Goal: Task Accomplishment & Management: Complete application form

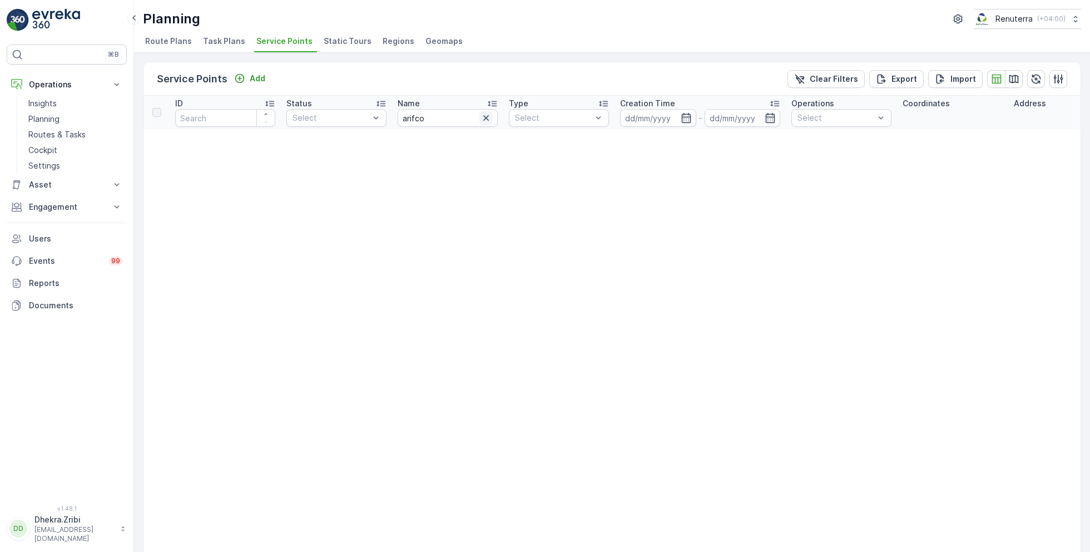
click at [486, 117] on icon "button" at bounding box center [486, 118] width 6 height 6
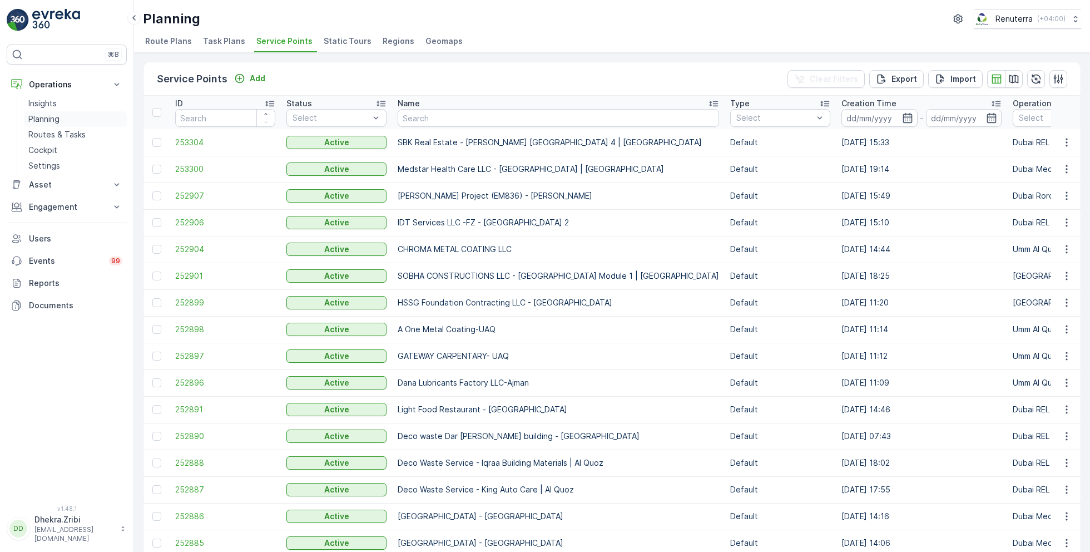
click at [54, 120] on p "Planning" at bounding box center [43, 118] width 31 height 11
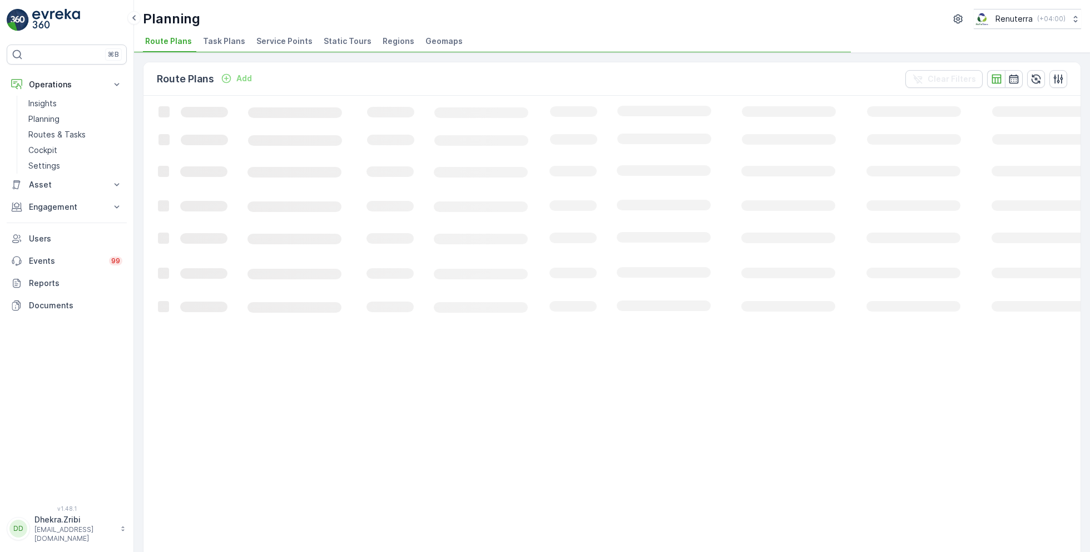
click at [280, 42] on span "Service Points" at bounding box center [284, 41] width 56 height 11
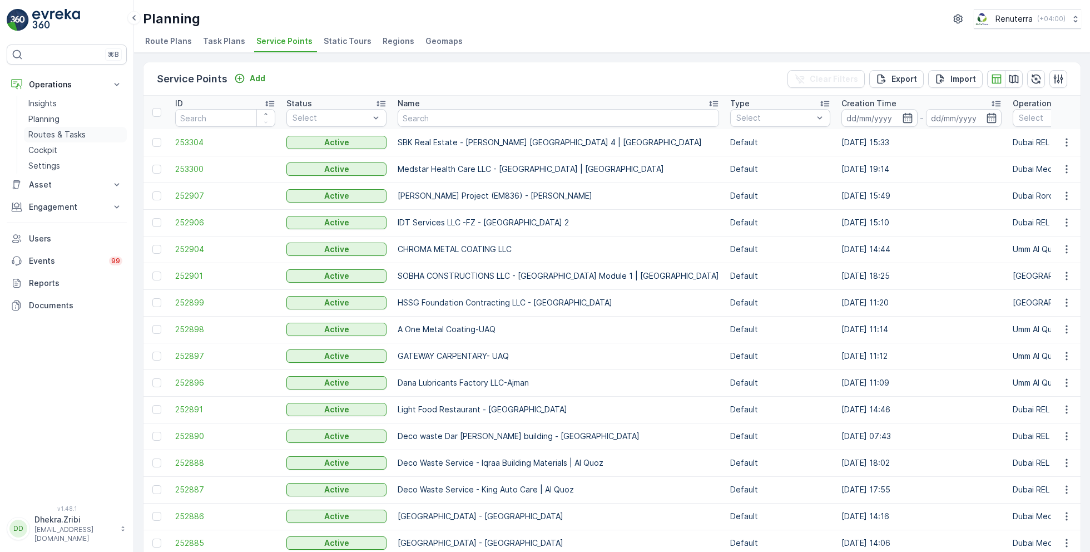
click at [57, 132] on p "Routes & Tasks" at bounding box center [56, 134] width 57 height 11
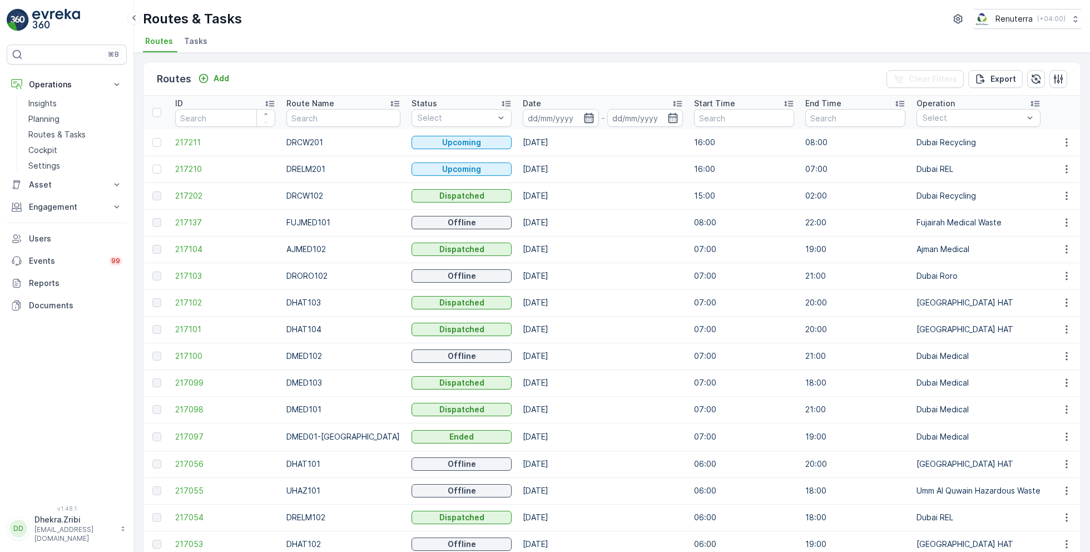
click at [584, 118] on icon "button" at bounding box center [588, 118] width 9 height 10
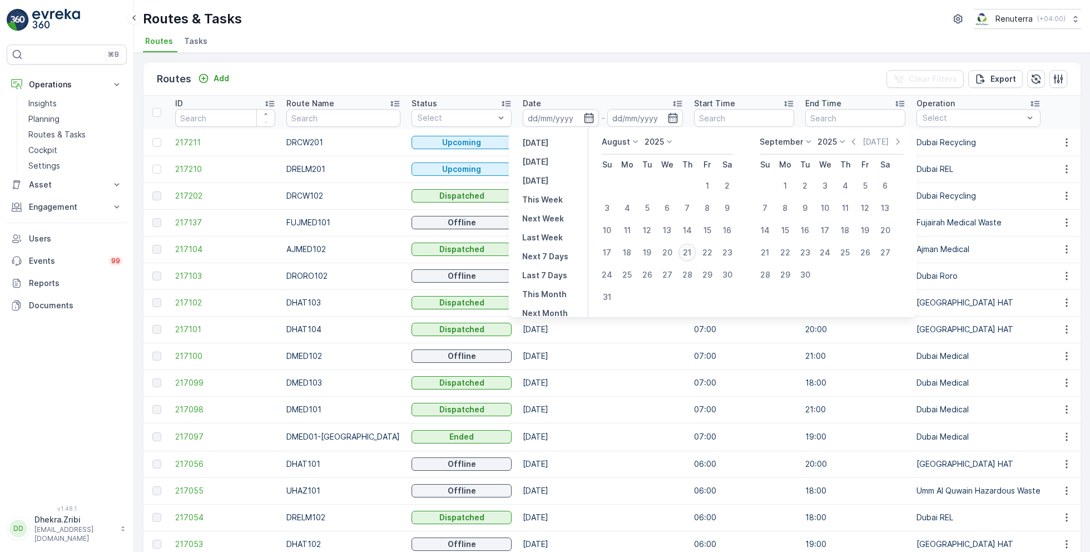
click at [693, 251] on div "21" at bounding box center [687, 253] width 18 height 18
type input "[DATE]"
click at [693, 251] on div "21" at bounding box center [687, 253] width 18 height 18
type input "[DATE]"
click at [626, 36] on ul "Routes Tasks" at bounding box center [607, 42] width 929 height 19
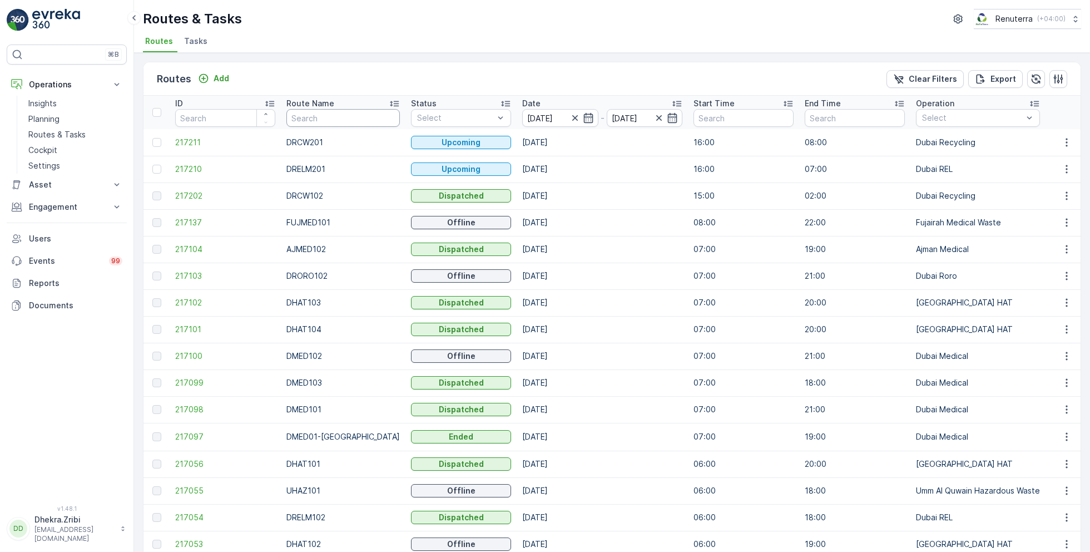
click at [339, 116] on input "text" at bounding box center [342, 118] width 113 height 18
type input "hat"
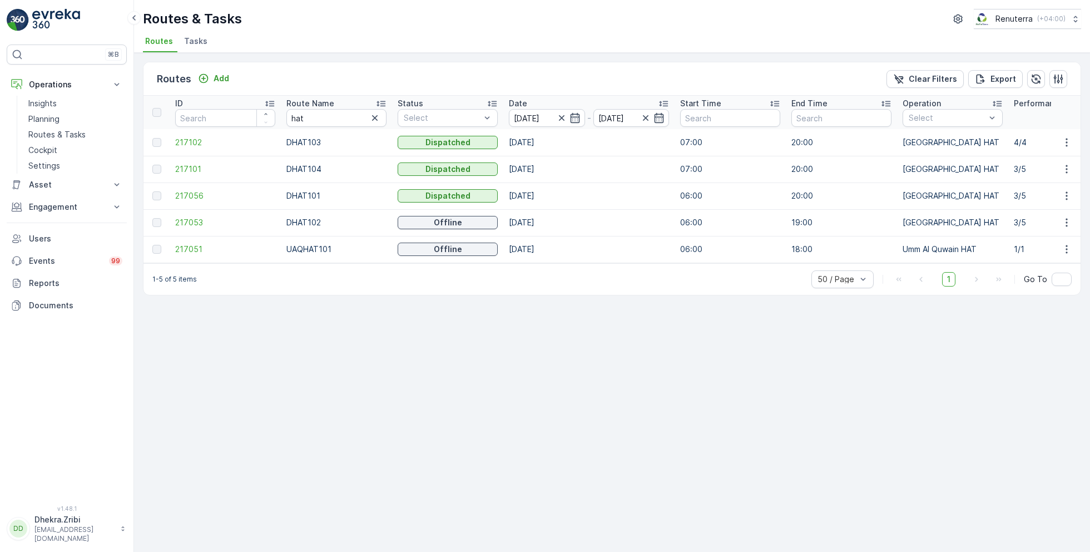
click at [381, 105] on icon at bounding box center [380, 104] width 9 height 6
click at [197, 138] on span "217056" at bounding box center [225, 142] width 100 height 11
click at [190, 170] on span "217053" at bounding box center [225, 168] width 100 height 11
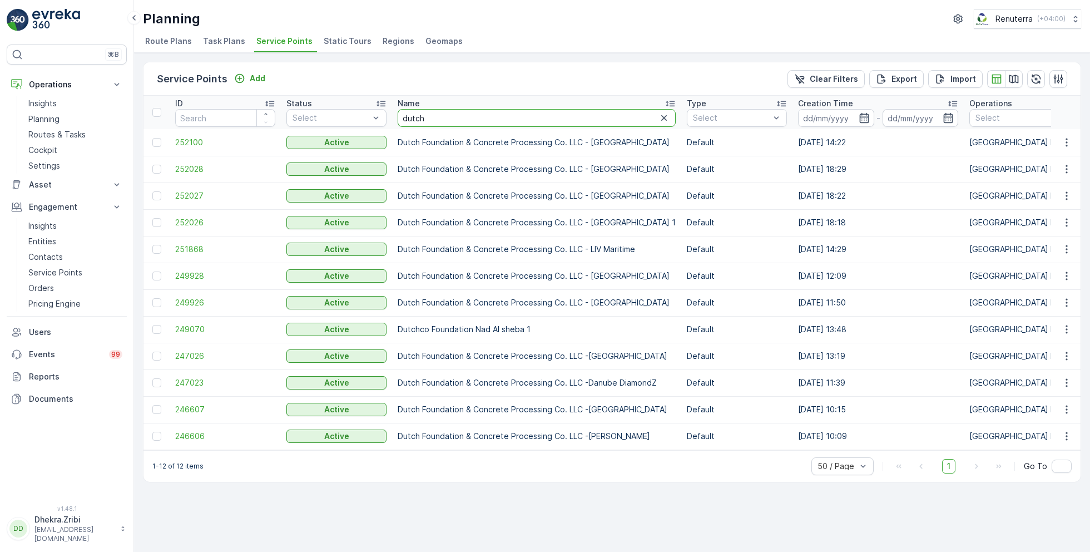
drag, startPoint x: 437, startPoint y: 121, endPoint x: 419, endPoint y: 119, distance: 17.3
click at [419, 119] on input "dutch" at bounding box center [537, 118] width 278 height 18
click at [192, 172] on span "252028" at bounding box center [225, 168] width 100 height 11
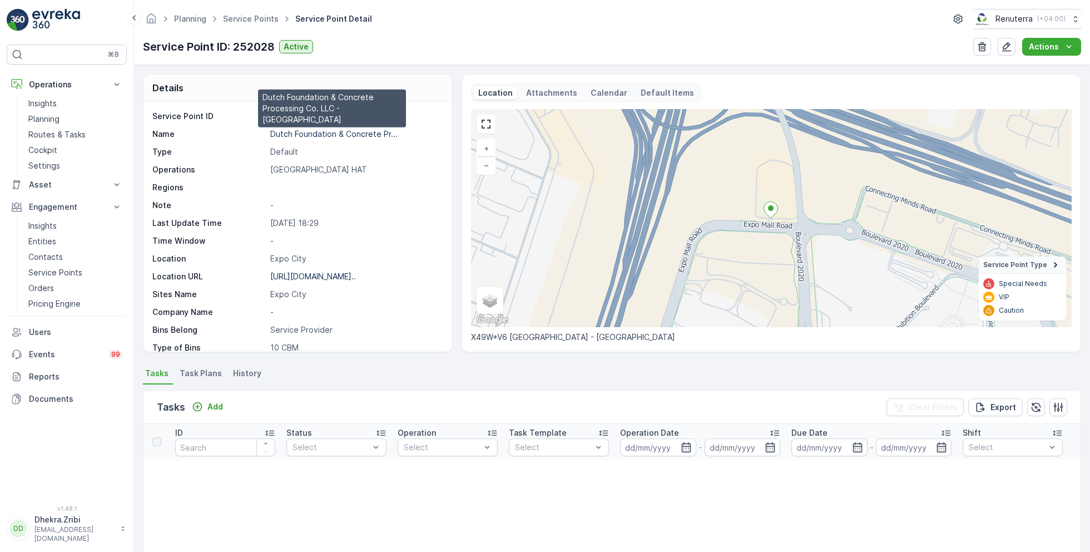
click at [327, 133] on p "Dutch Foundation & Concrete Pr..." at bounding box center [333, 133] width 127 height 9
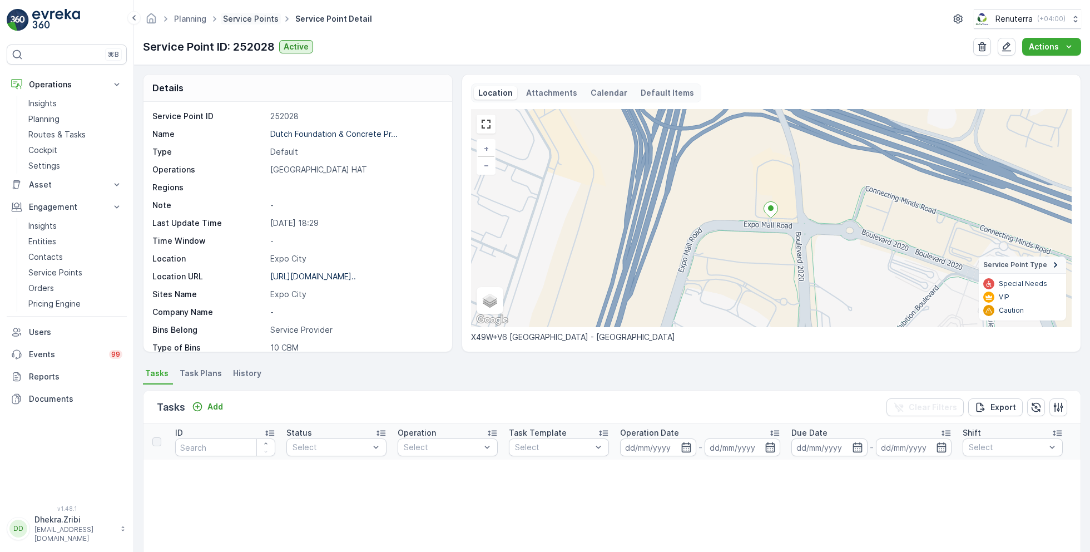
click at [261, 21] on link "Service Points" at bounding box center [251, 18] width 56 height 9
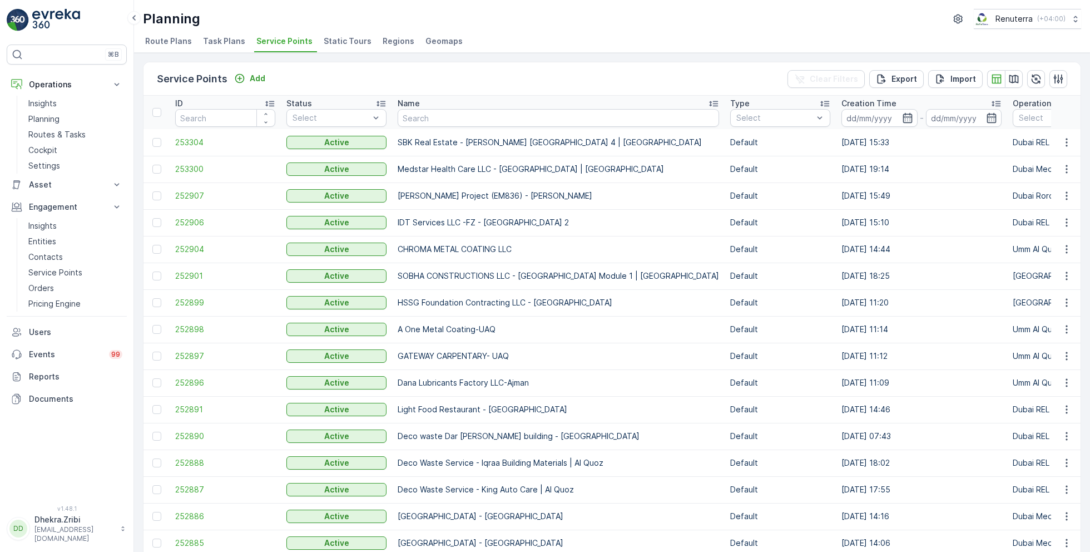
click at [476, 124] on input "text" at bounding box center [558, 118] width 321 height 18
type input "al serh"
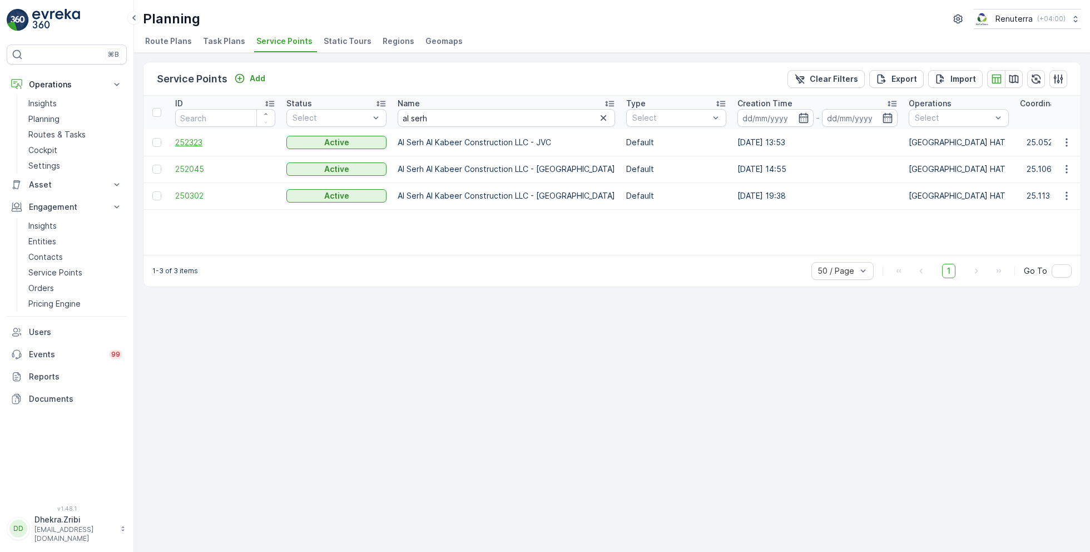
click at [196, 139] on span "252323" at bounding box center [225, 142] width 100 height 11
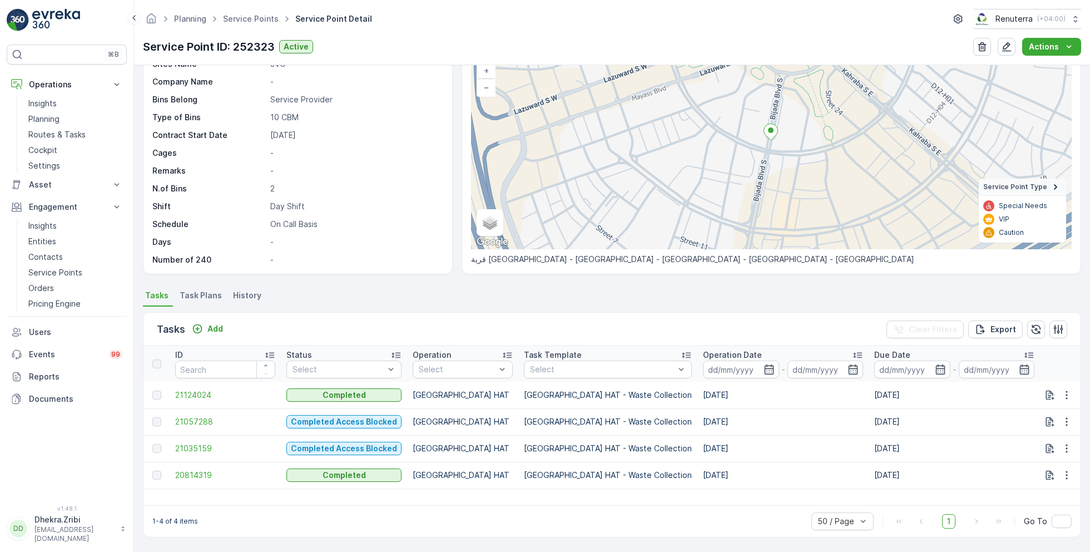
scroll to position [77, 0]
click at [201, 394] on span "21124024" at bounding box center [225, 395] width 100 height 11
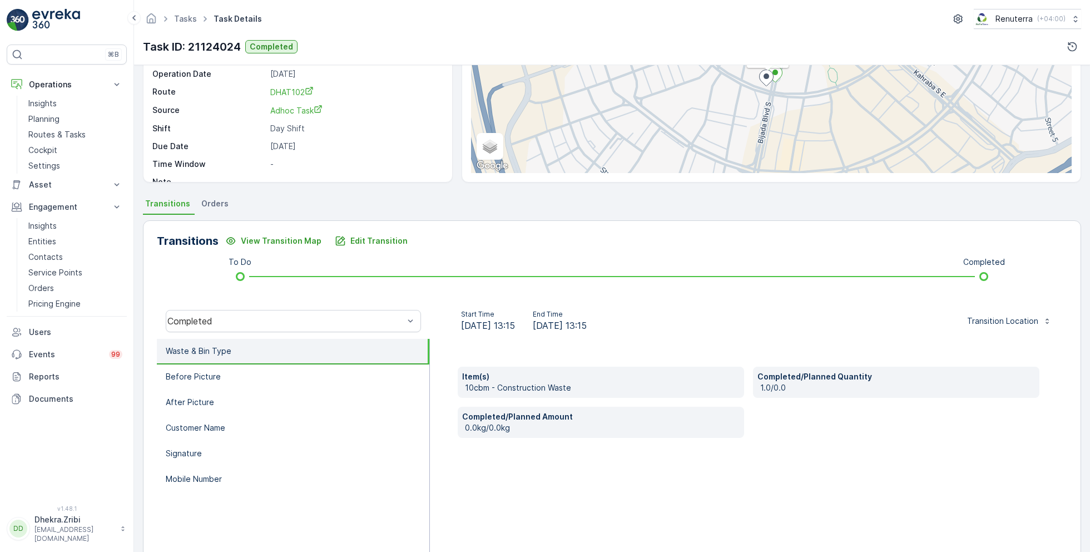
scroll to position [148, 0]
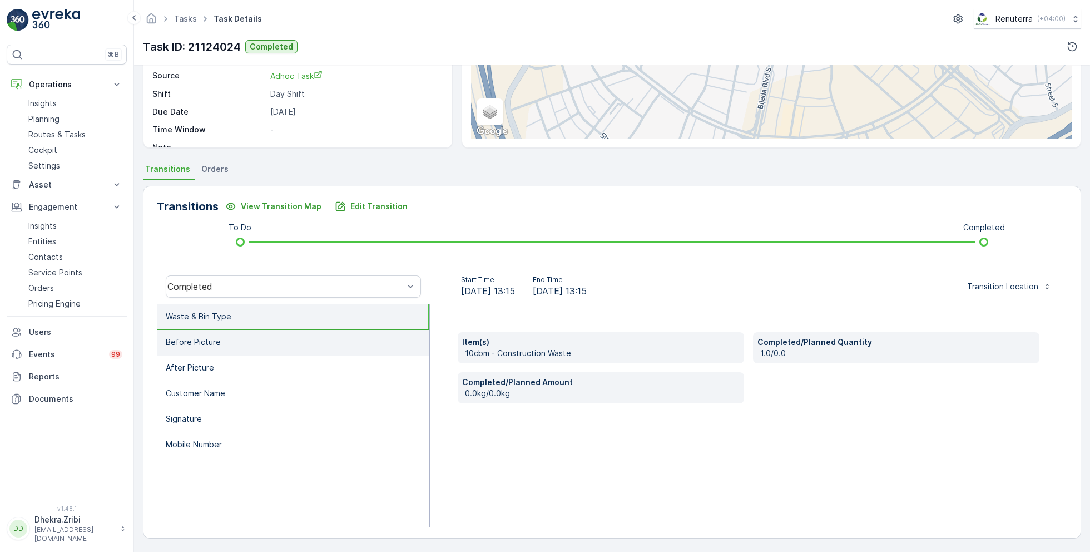
click at [245, 338] on li "Before Picture" at bounding box center [293, 343] width 272 height 26
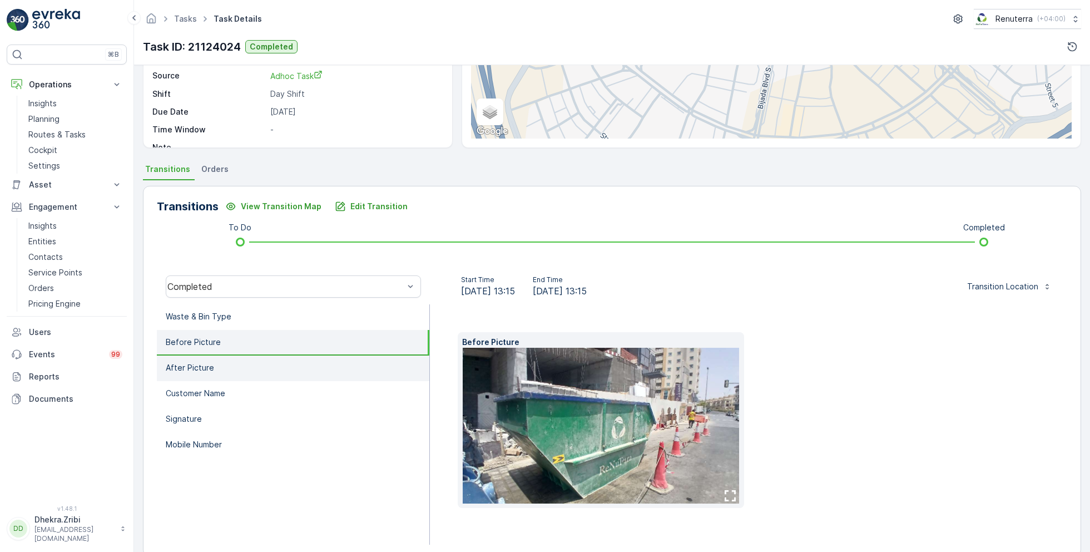
click at [246, 366] on li "After Picture" at bounding box center [293, 368] width 272 height 26
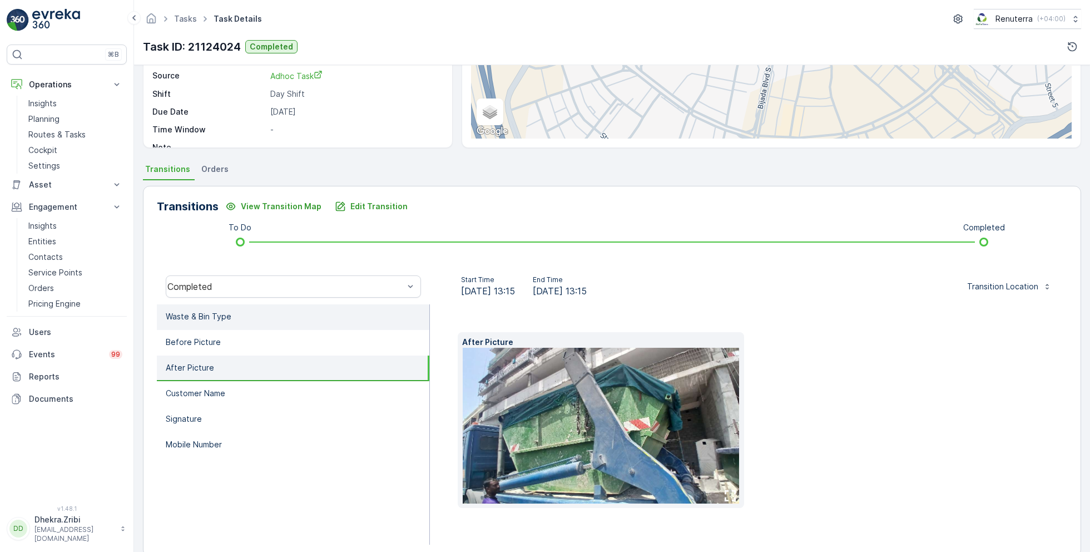
click at [240, 322] on li "Waste & Bin Type" at bounding box center [293, 317] width 272 height 26
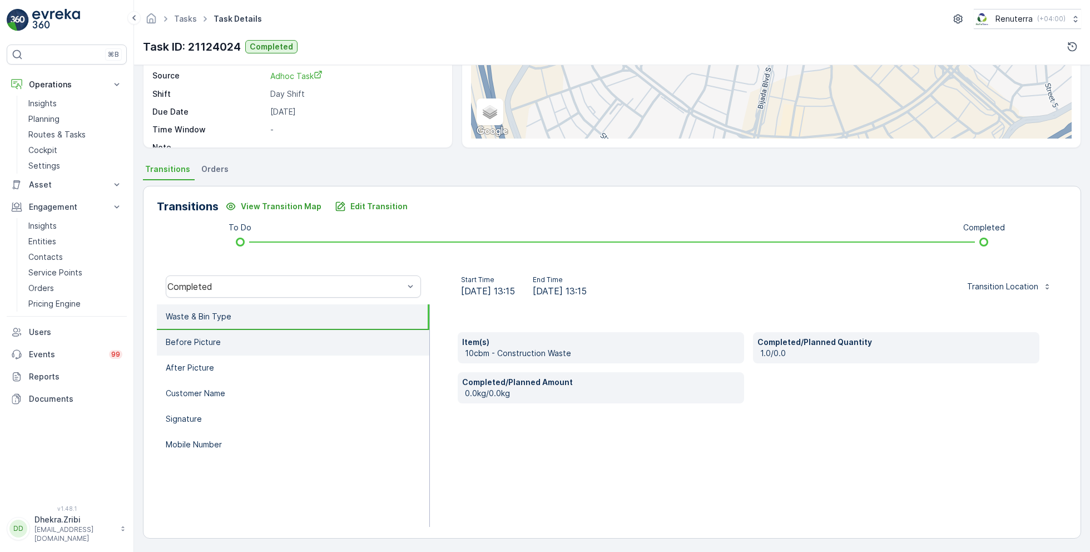
scroll to position [0, 0]
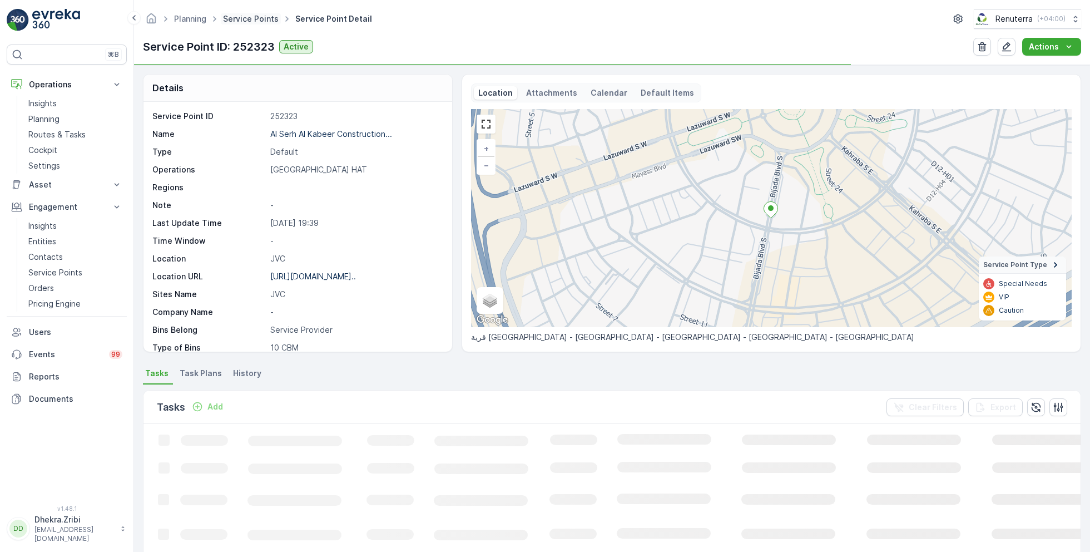
click at [265, 20] on link "Service Points" at bounding box center [251, 18] width 56 height 9
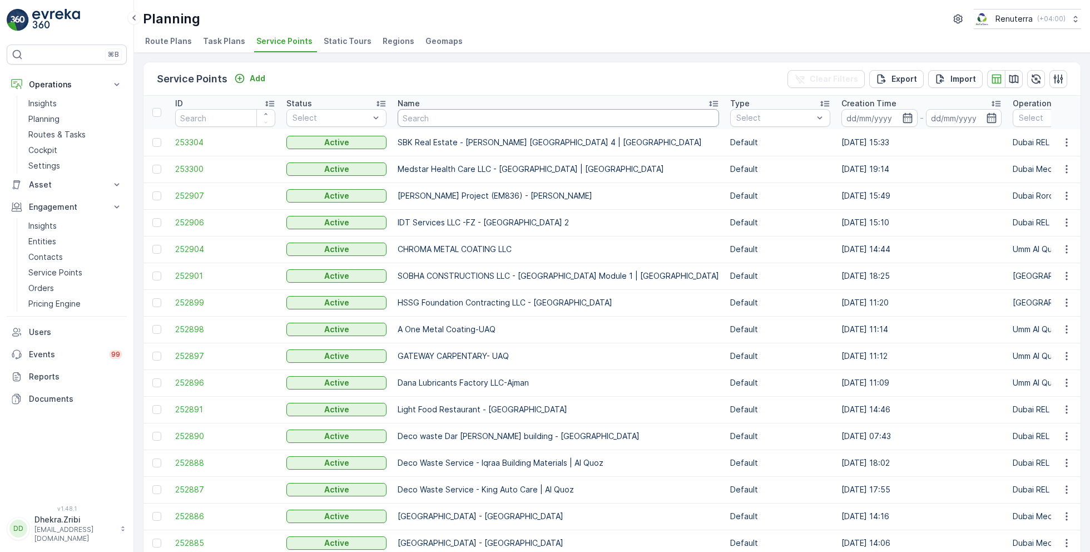
click at [504, 120] on input "text" at bounding box center [558, 118] width 321 height 18
type input "emirat"
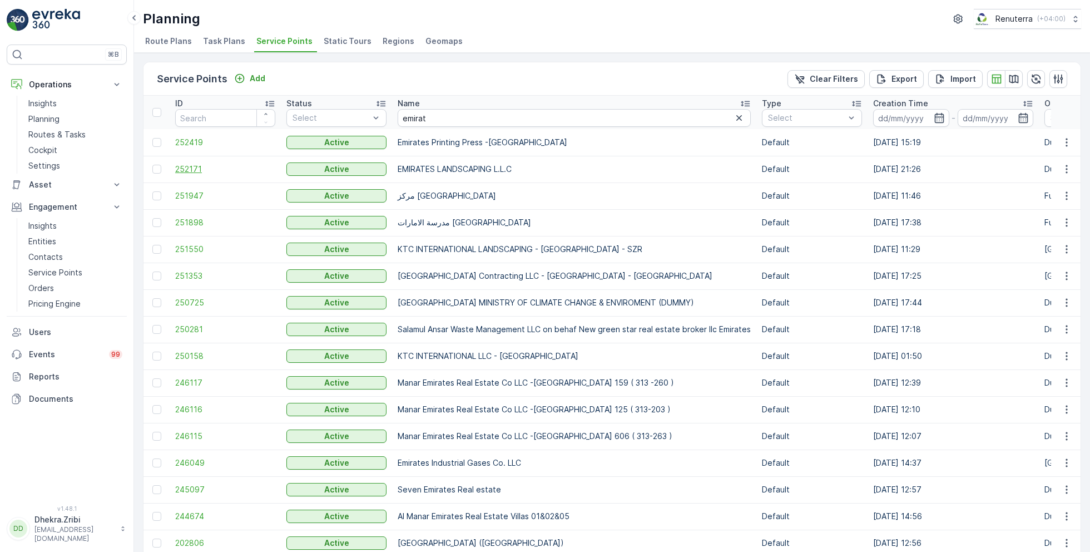
click at [193, 167] on span "252171" at bounding box center [225, 168] width 100 height 11
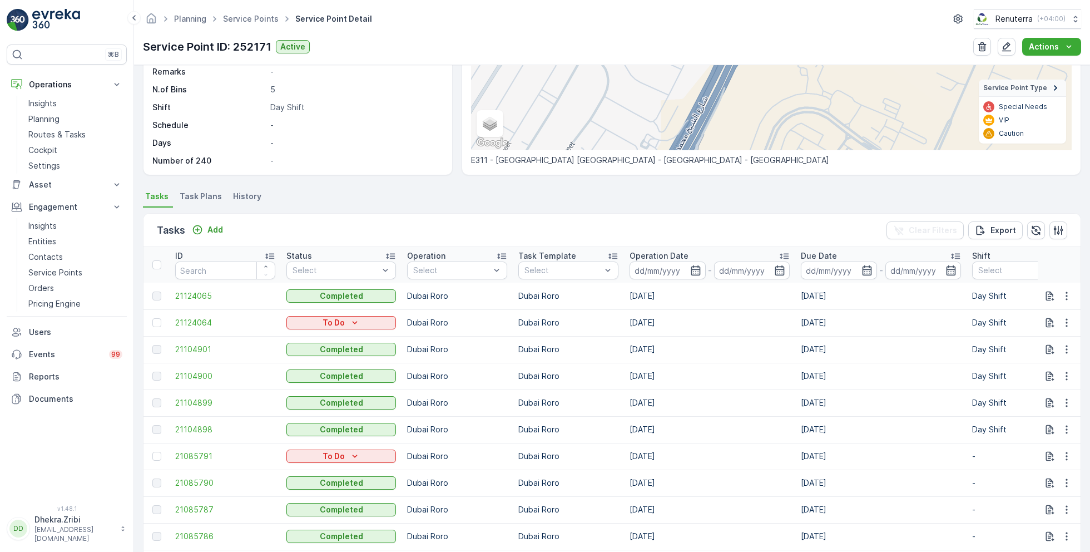
scroll to position [194, 0]
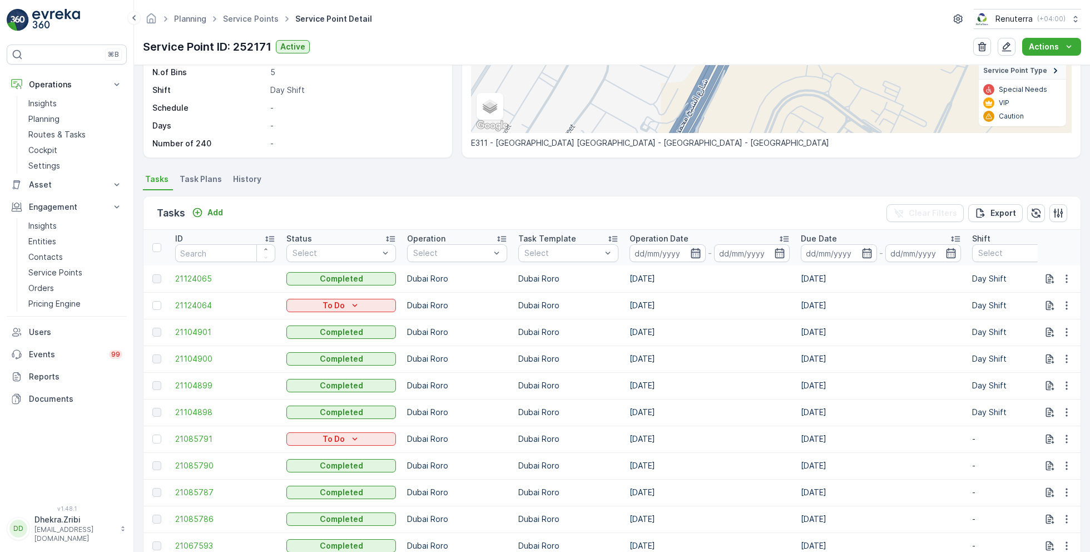
click at [694, 255] on icon "button" at bounding box center [695, 252] width 11 height 11
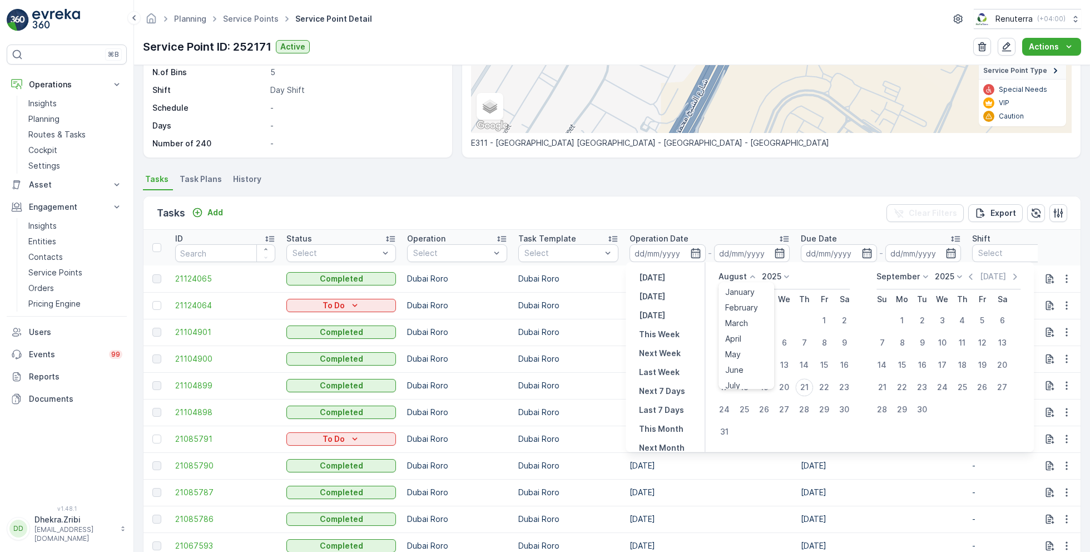
click at [739, 280] on p "August" at bounding box center [732, 276] width 28 height 11
click at [742, 371] on span "June" at bounding box center [734, 369] width 18 height 11
click at [787, 361] on div "18" at bounding box center [784, 365] width 18 height 18
type input "[DATE]"
click at [787, 361] on div "18" at bounding box center [784, 365] width 18 height 18
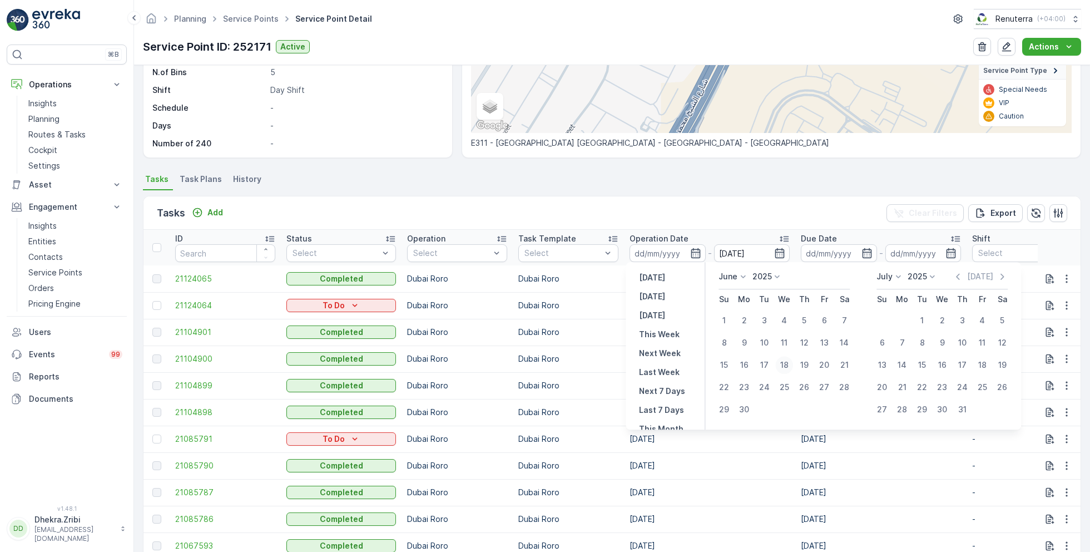
type input "[DATE]"
click at [730, 199] on div "Tasks Add Clear Filters Export" at bounding box center [611, 212] width 937 height 33
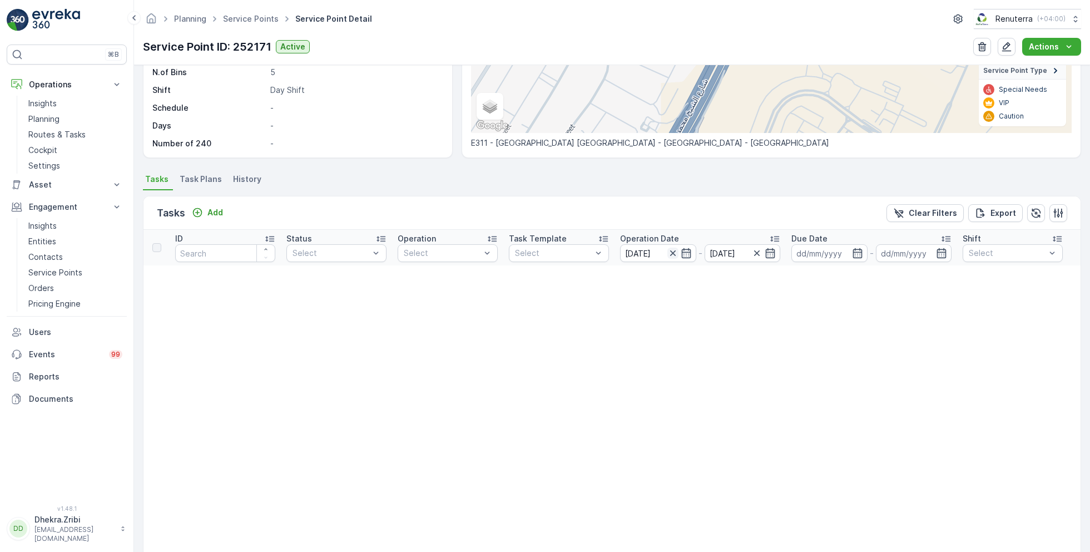
click at [671, 251] on icon "button" at bounding box center [673, 253] width 6 height 6
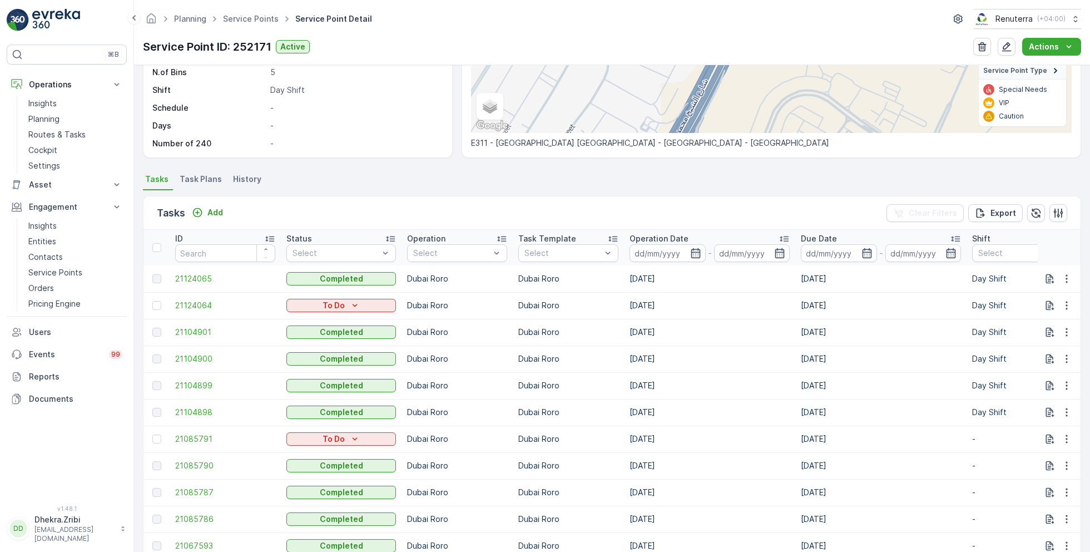
click at [647, 254] on input at bounding box center [667, 253] width 76 height 18
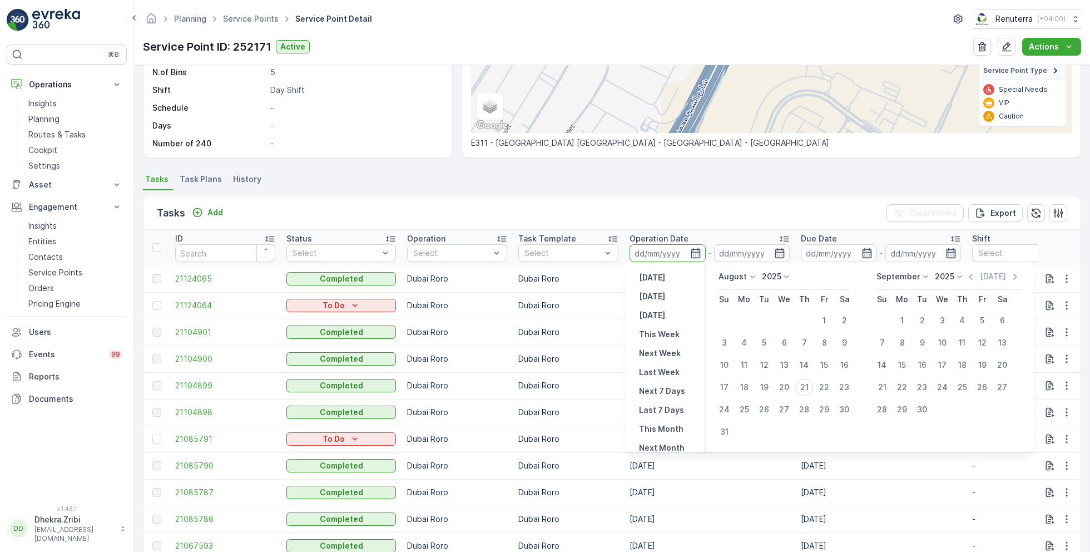
click at [741, 281] on p "August" at bounding box center [732, 276] width 28 height 11
click at [738, 378] on span "July" at bounding box center [732, 380] width 15 height 11
click at [827, 362] on div "18" at bounding box center [824, 365] width 18 height 18
type input "[DATE]"
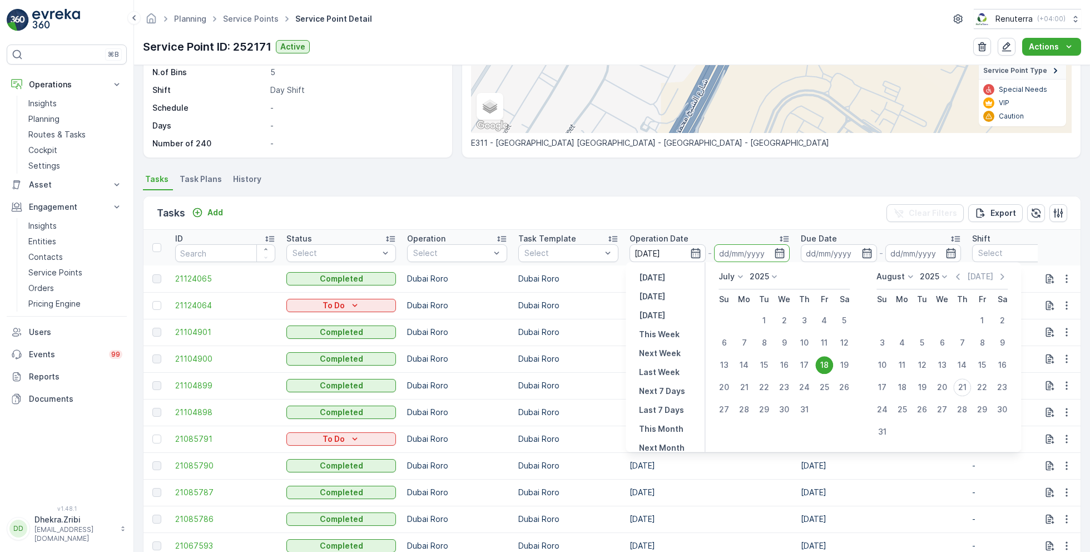
click at [827, 362] on div "18" at bounding box center [824, 365] width 18 height 18
type input "[DATE]"
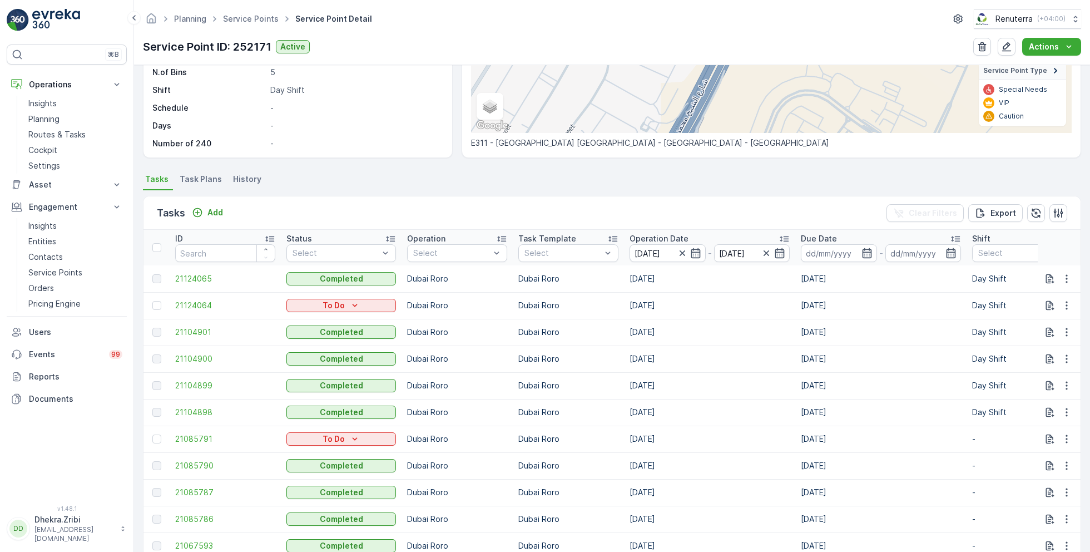
click at [684, 172] on ul "Tasks Task Plans History" at bounding box center [612, 180] width 938 height 19
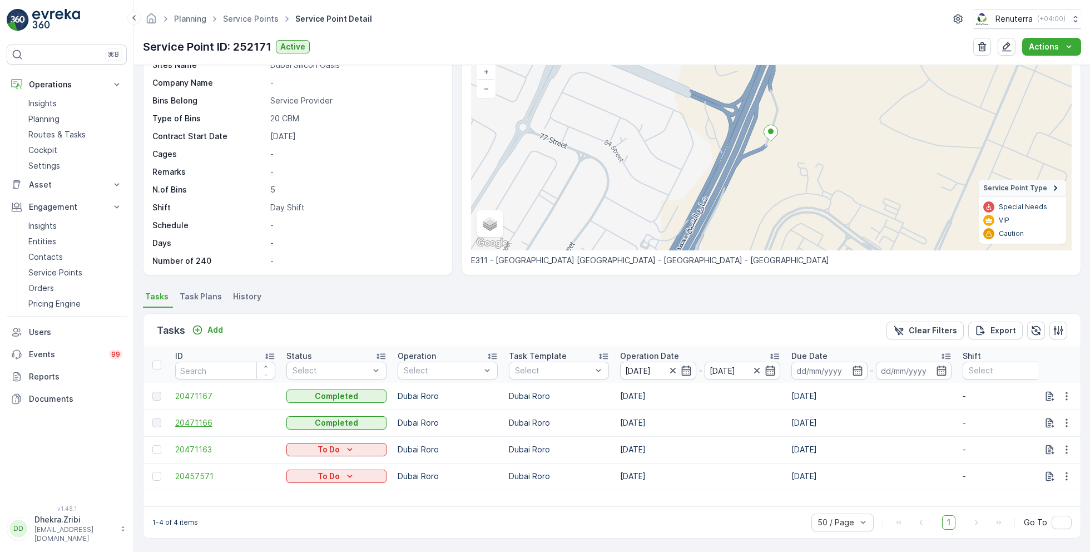
click at [196, 423] on span "20471166" at bounding box center [225, 422] width 100 height 11
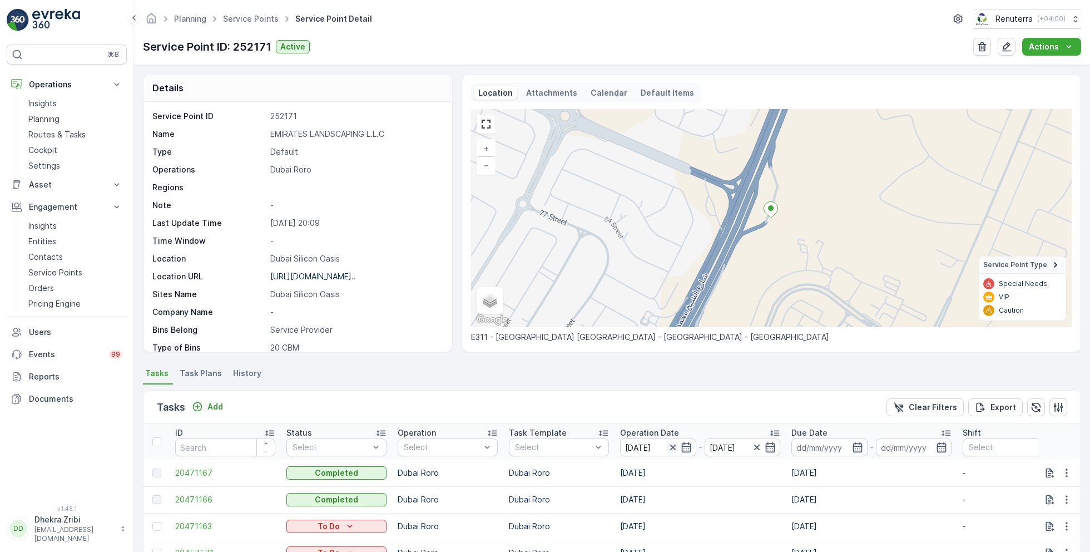
click at [671, 447] on icon "button" at bounding box center [673, 447] width 6 height 6
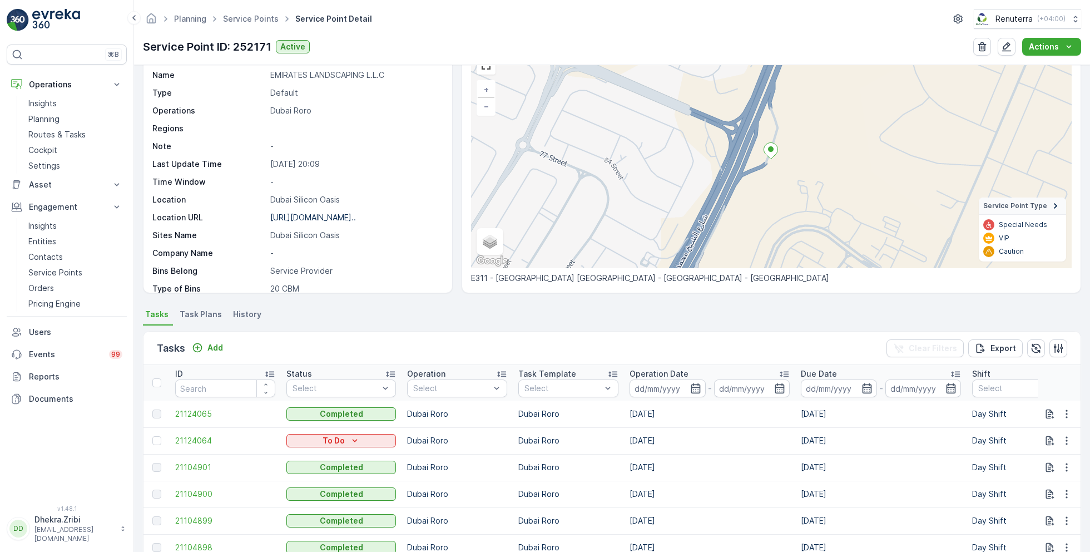
scroll to position [70, 0]
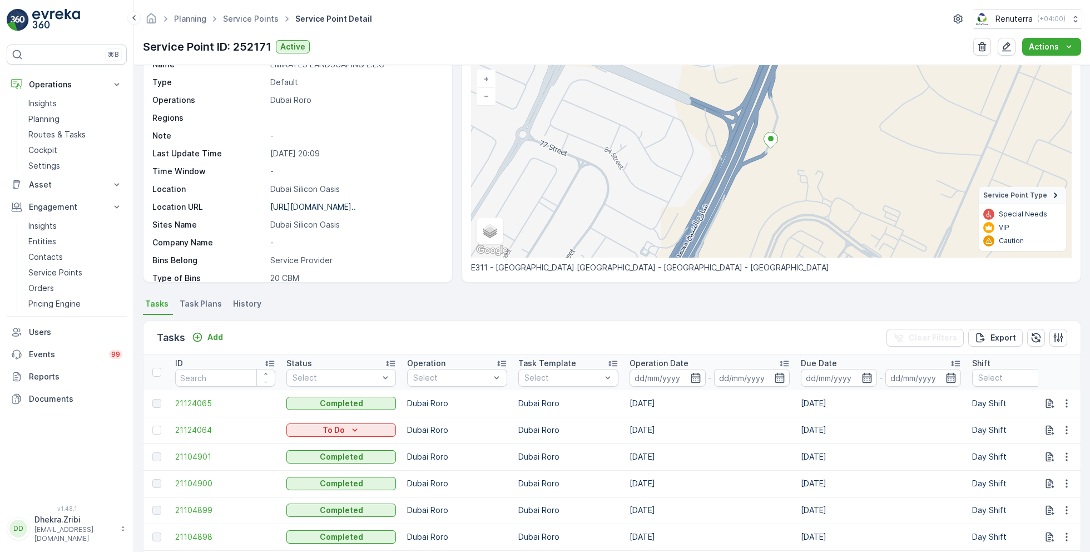
click at [667, 366] on p "Operation Date" at bounding box center [658, 363] width 59 height 11
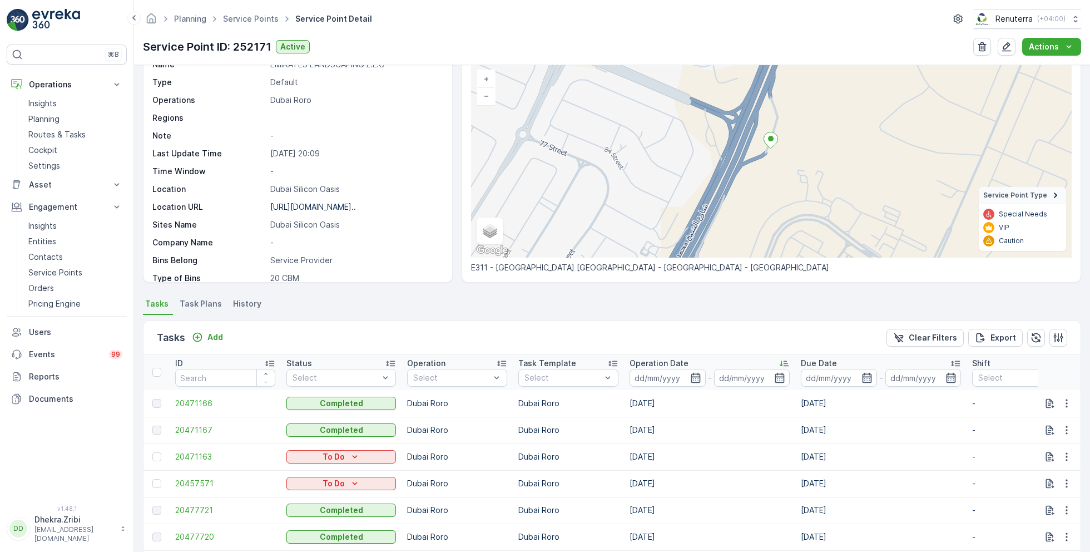
scroll to position [174, 0]
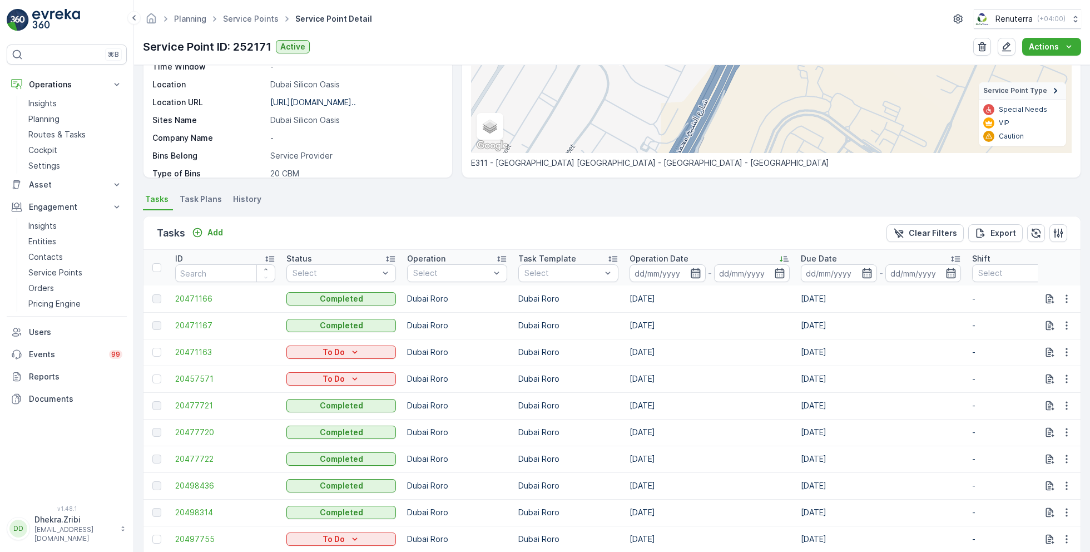
click at [690, 273] on icon "button" at bounding box center [695, 272] width 11 height 11
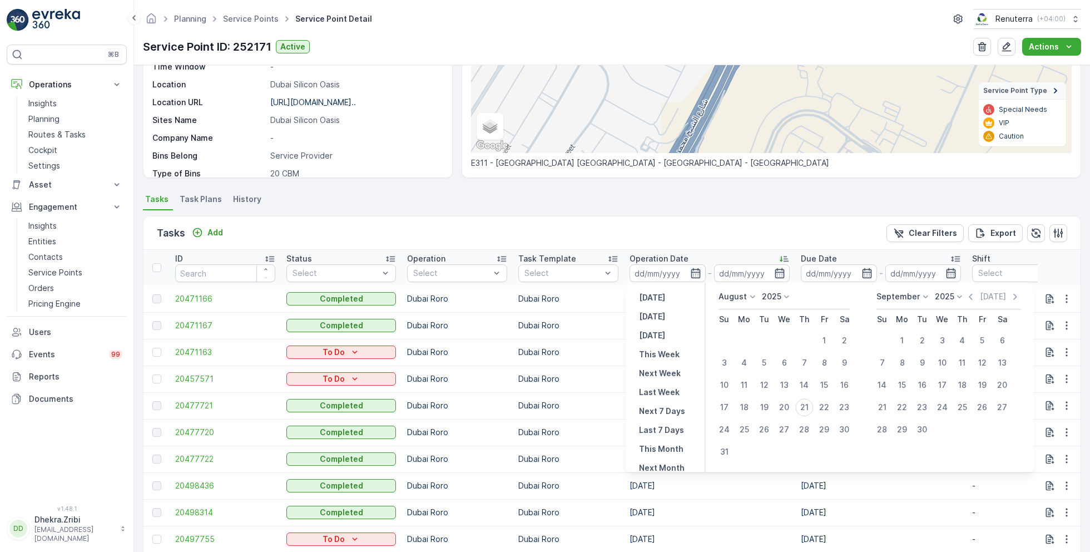
click at [736, 295] on p "August" at bounding box center [732, 296] width 28 height 11
click at [737, 400] on span "July" at bounding box center [732, 400] width 15 height 11
click at [727, 409] on div "20" at bounding box center [724, 407] width 18 height 18
type input "[DATE]"
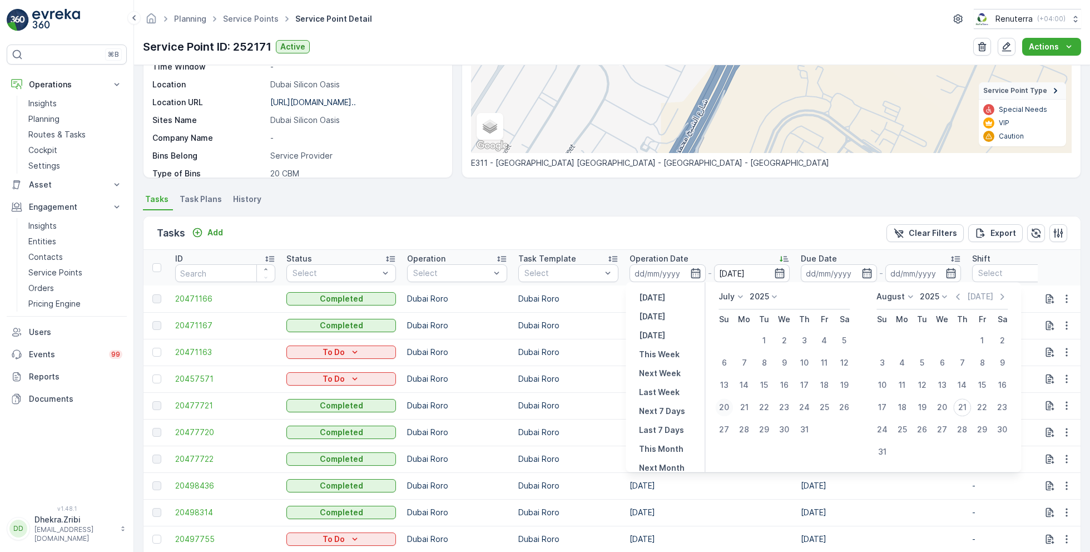
click at [727, 409] on div "20" at bounding box center [724, 407] width 18 height 18
type input "[DATE]"
click at [775, 219] on div "Tasks Add Clear Filters Export" at bounding box center [611, 232] width 937 height 33
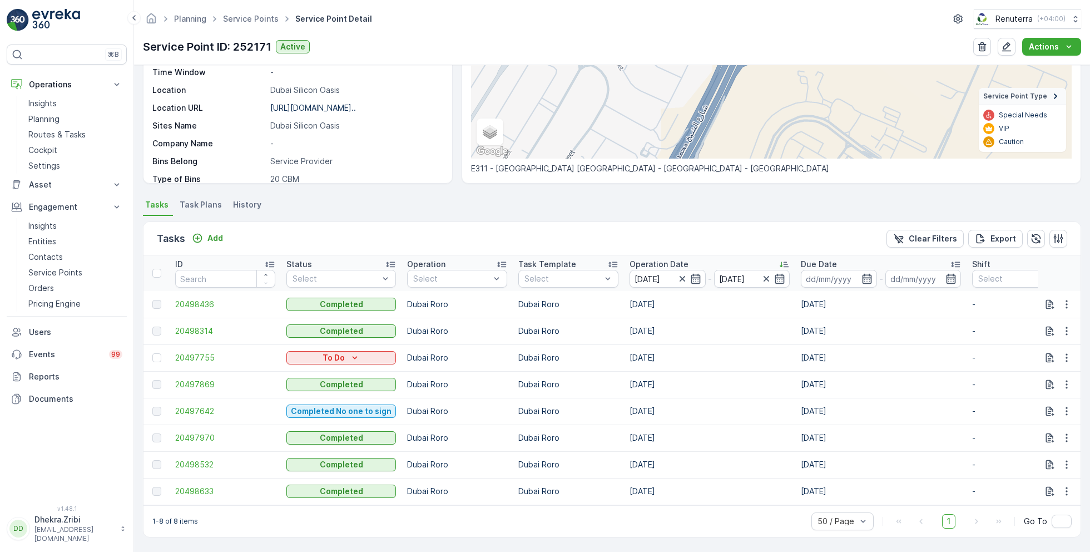
scroll to position [172, 0]
click at [200, 325] on span "20498314" at bounding box center [225, 330] width 100 height 11
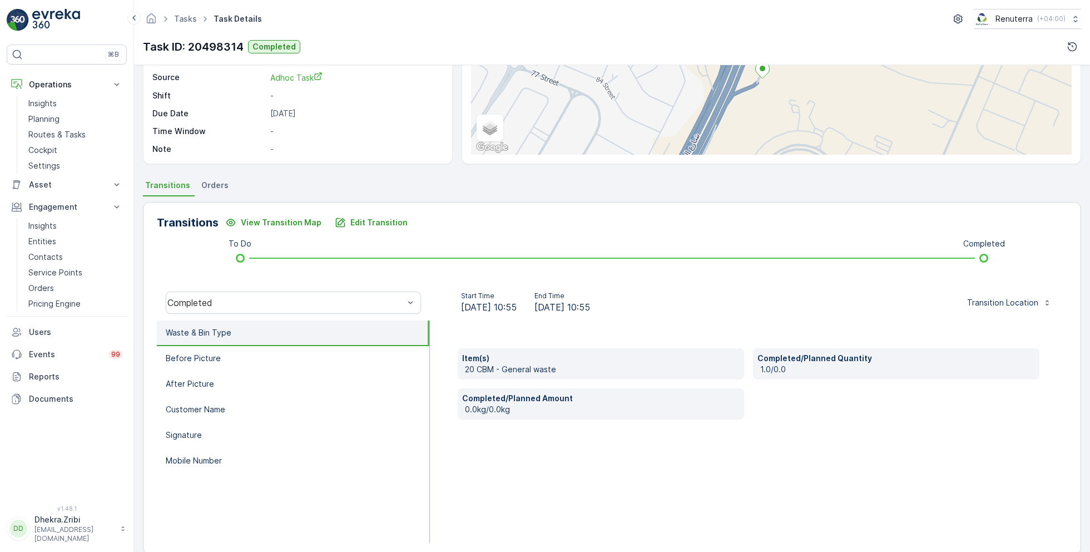
scroll to position [148, 0]
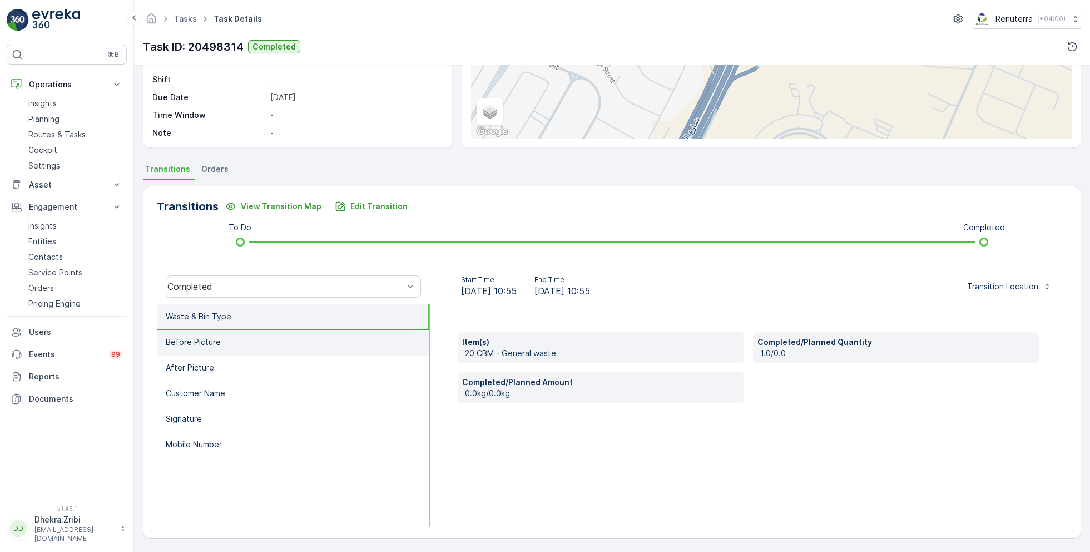
click at [239, 343] on li "Before Picture" at bounding box center [293, 343] width 272 height 26
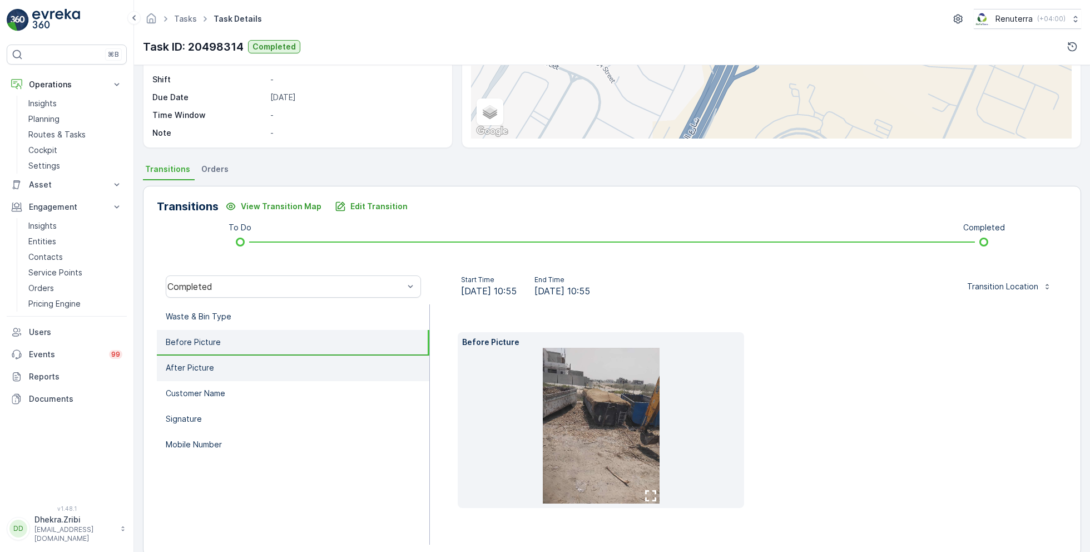
click at [218, 368] on li "After Picture" at bounding box center [293, 368] width 272 height 26
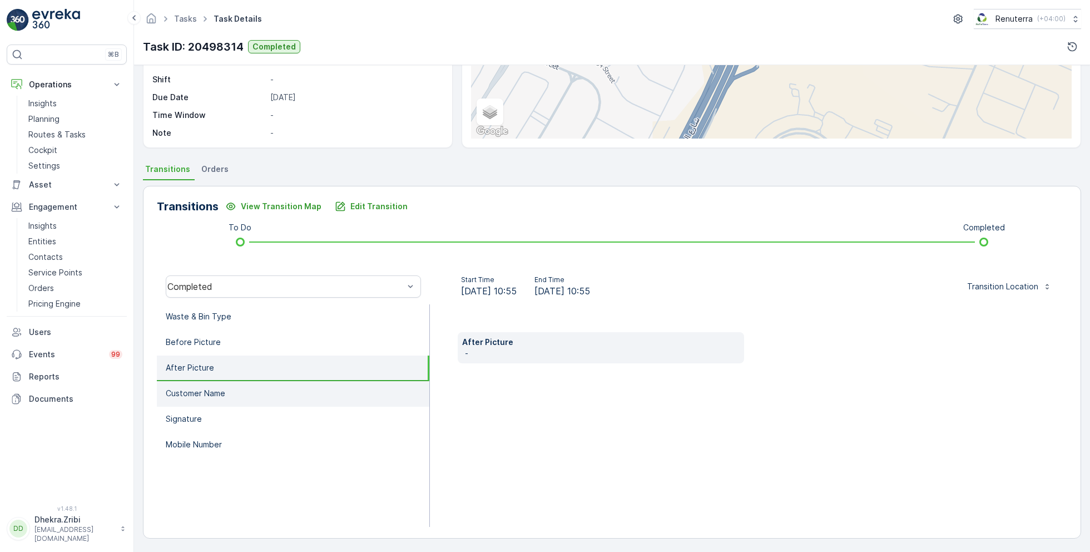
click at [222, 389] on p "Customer Name" at bounding box center [196, 393] width 60 height 11
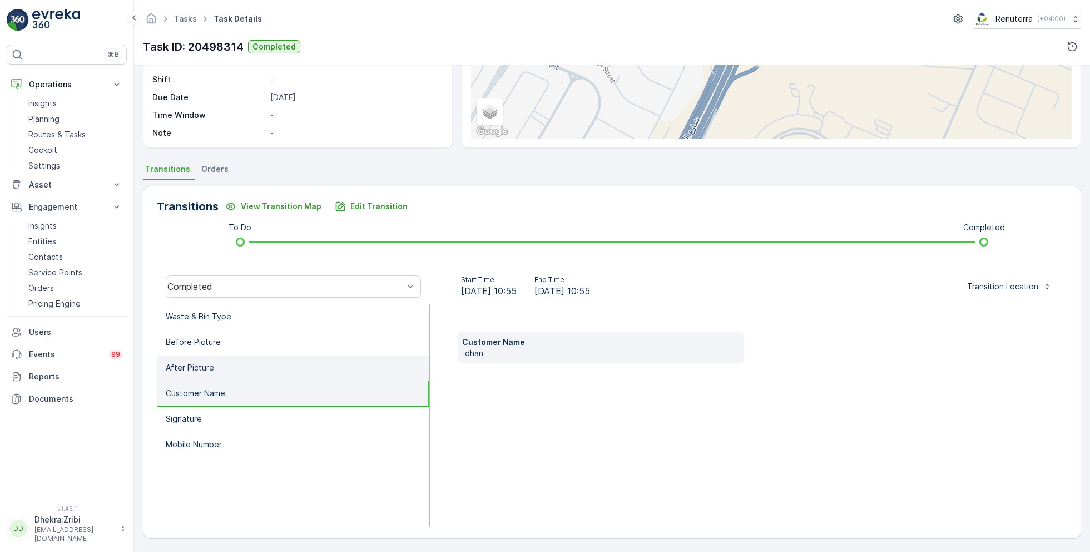
click at [218, 365] on li "After Picture" at bounding box center [293, 368] width 272 height 26
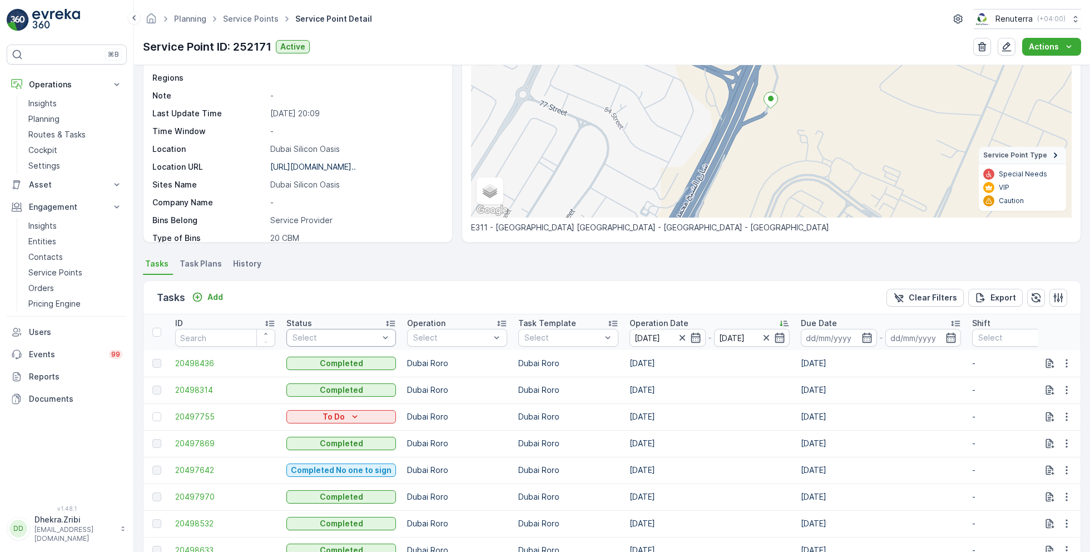
scroll to position [172, 0]
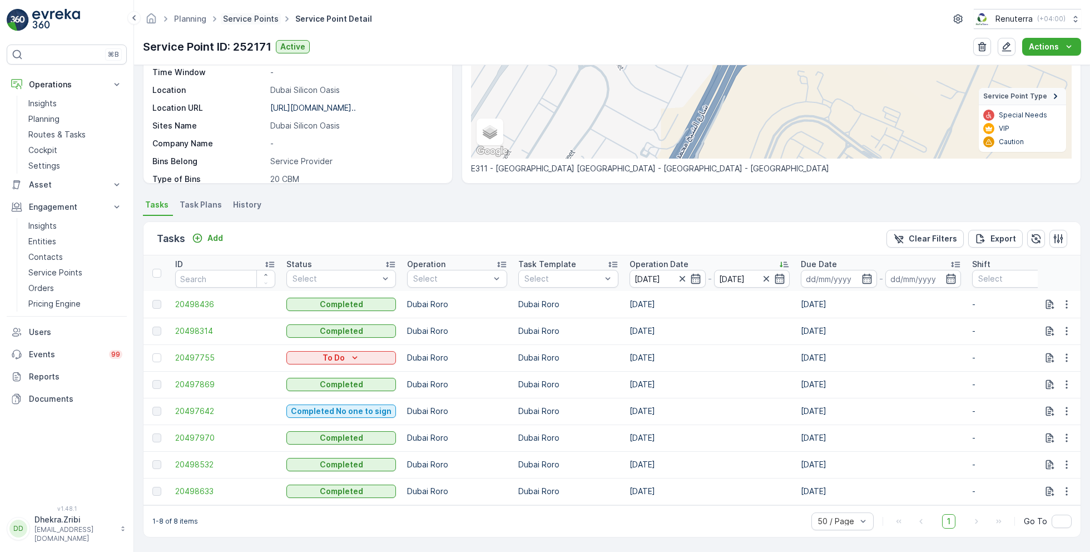
click at [257, 19] on link "Service Points" at bounding box center [251, 18] width 56 height 9
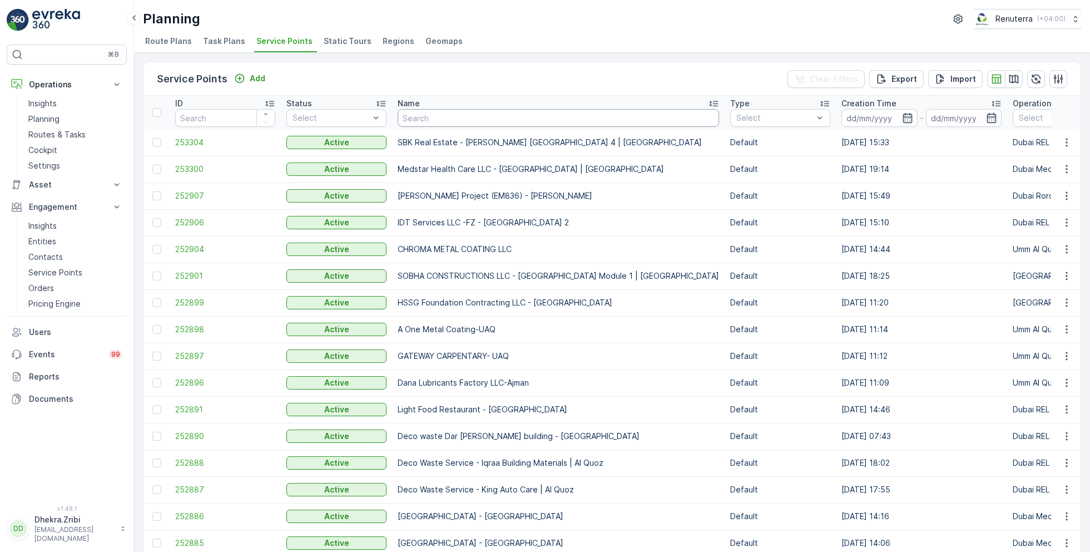
click at [435, 119] on input "text" at bounding box center [558, 118] width 321 height 18
type input "bhoj"
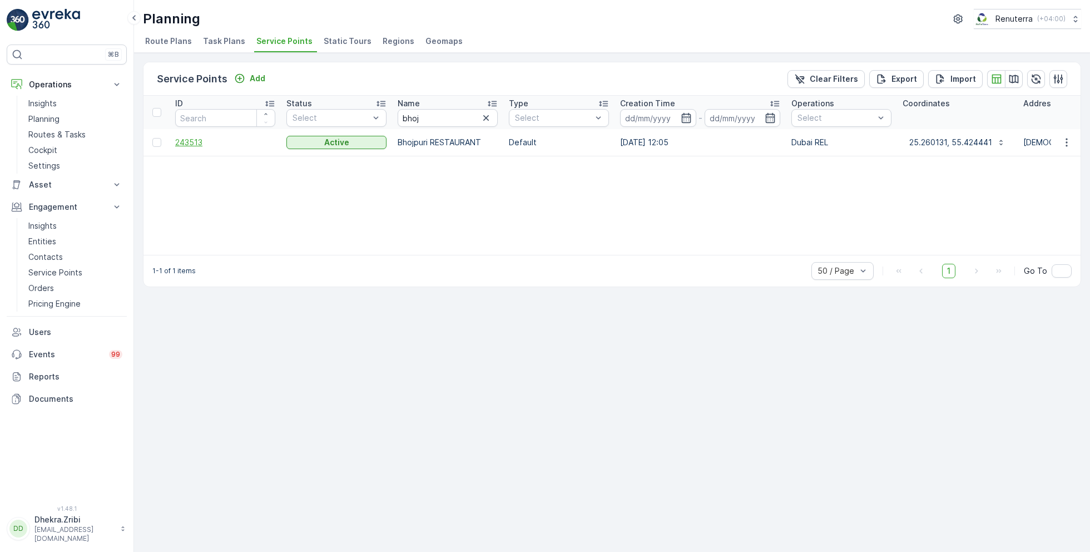
click at [195, 141] on span "243513" at bounding box center [225, 142] width 100 height 11
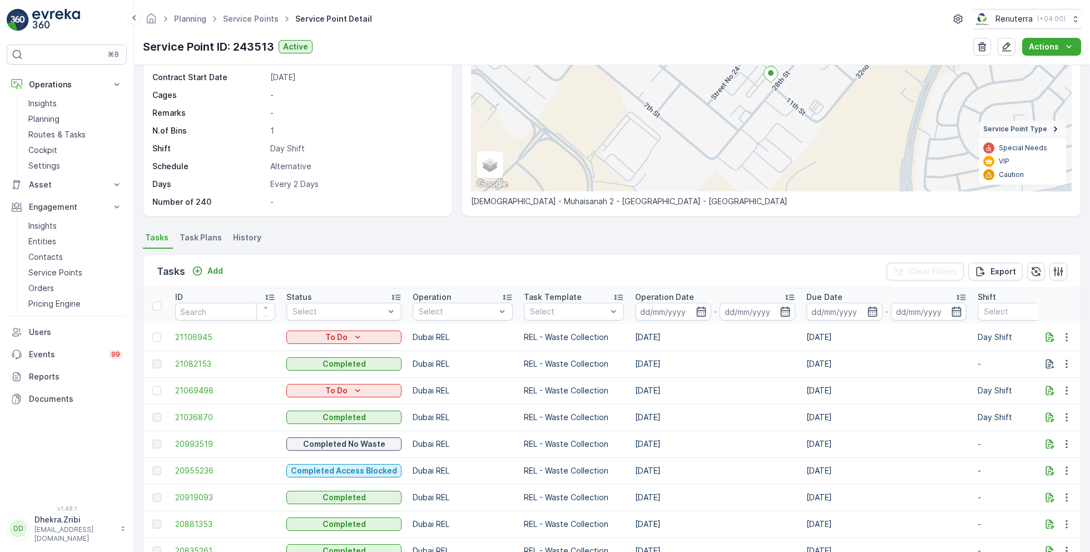
scroll to position [187, 0]
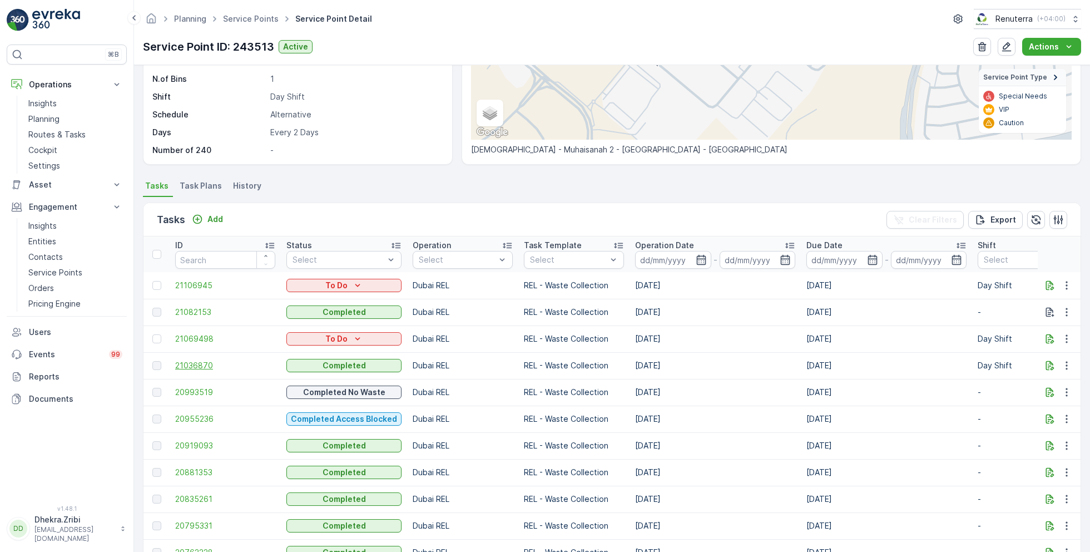
click at [204, 363] on span "21036870" at bounding box center [225, 365] width 100 height 11
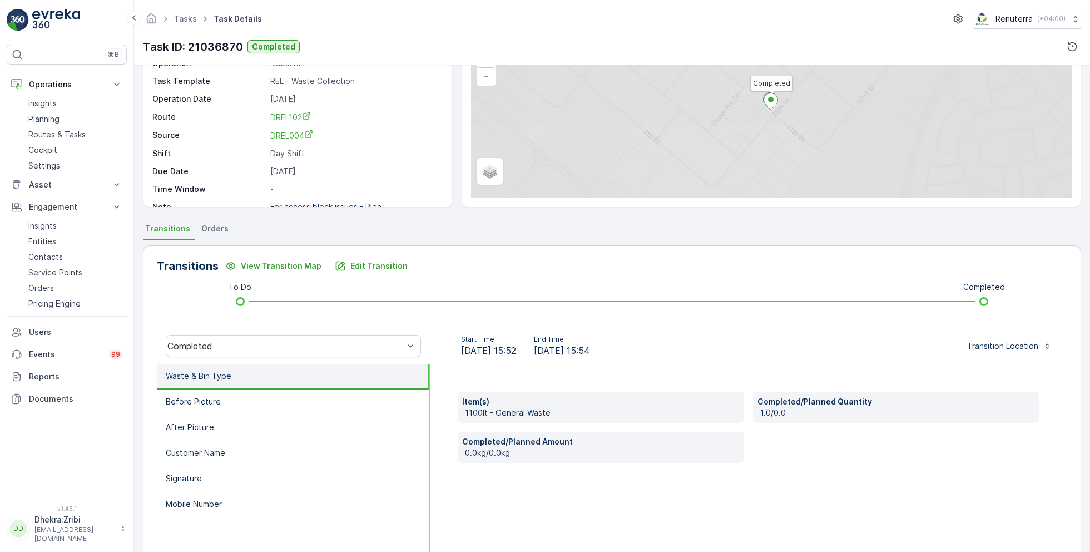
scroll to position [148, 0]
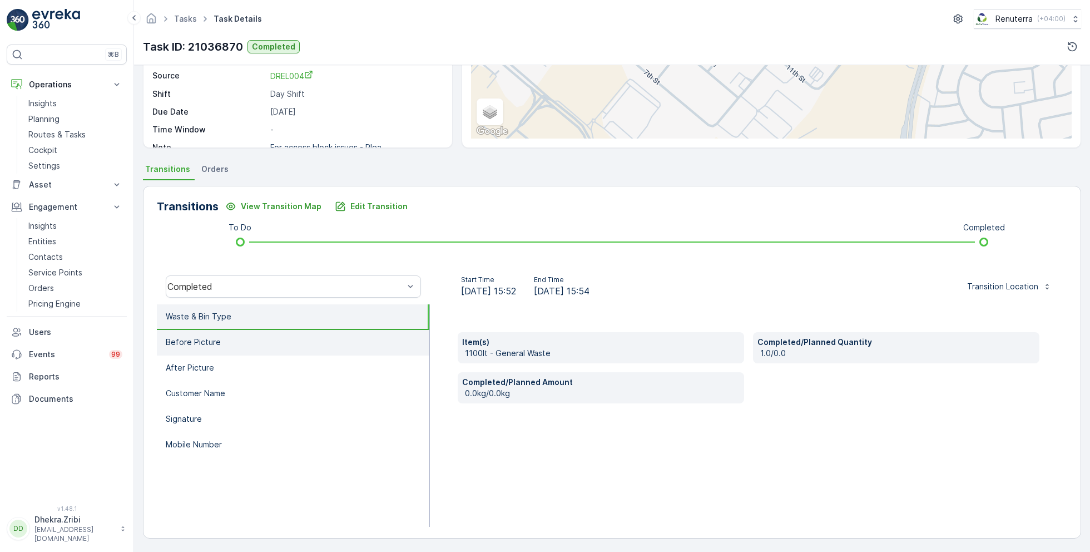
click at [231, 342] on li "Before Picture" at bounding box center [293, 343] width 272 height 26
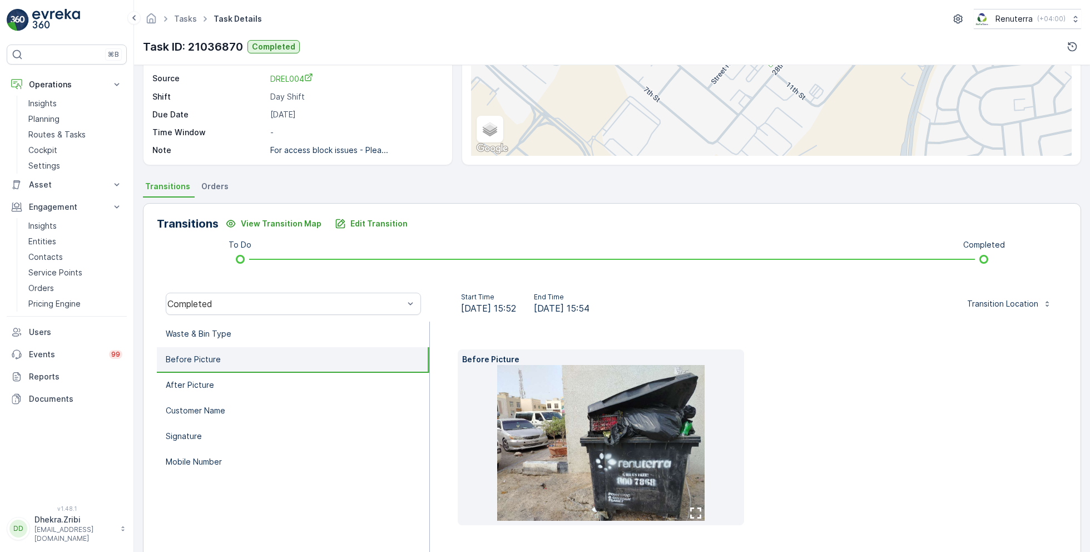
scroll to position [166, 0]
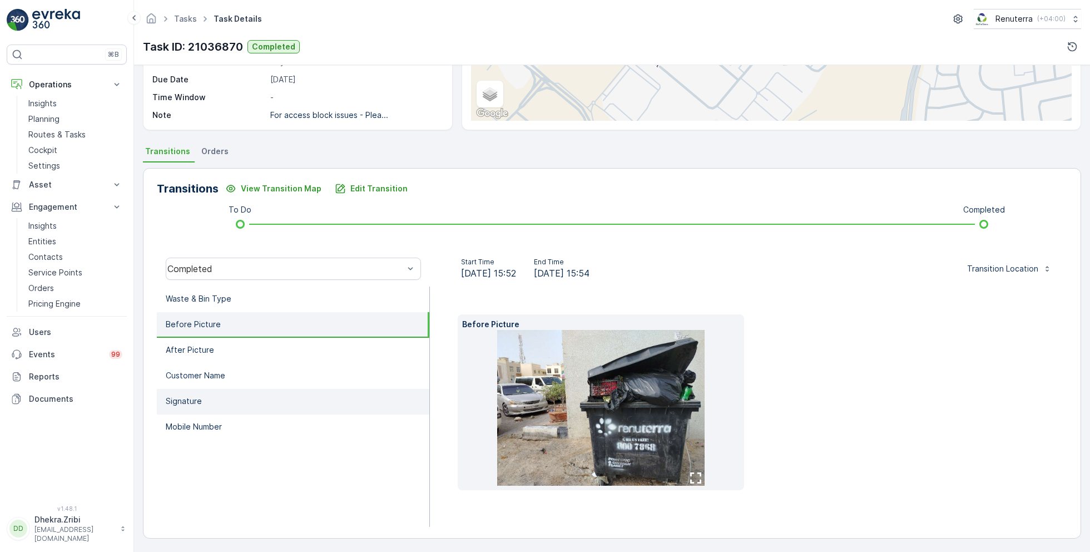
click at [211, 405] on li "Signature" at bounding box center [293, 402] width 272 height 26
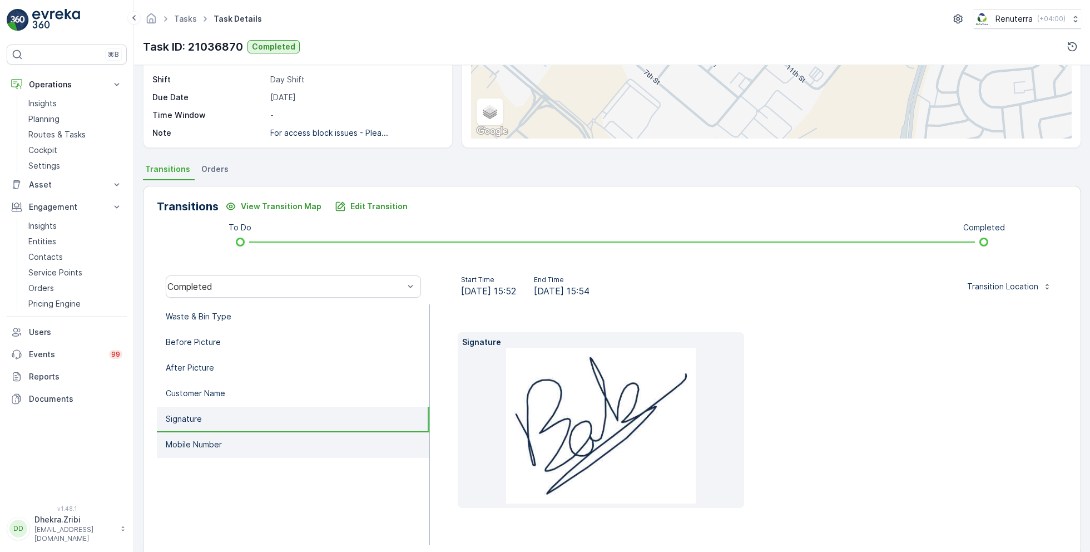
click at [220, 440] on p "Mobile Number" at bounding box center [194, 444] width 56 height 11
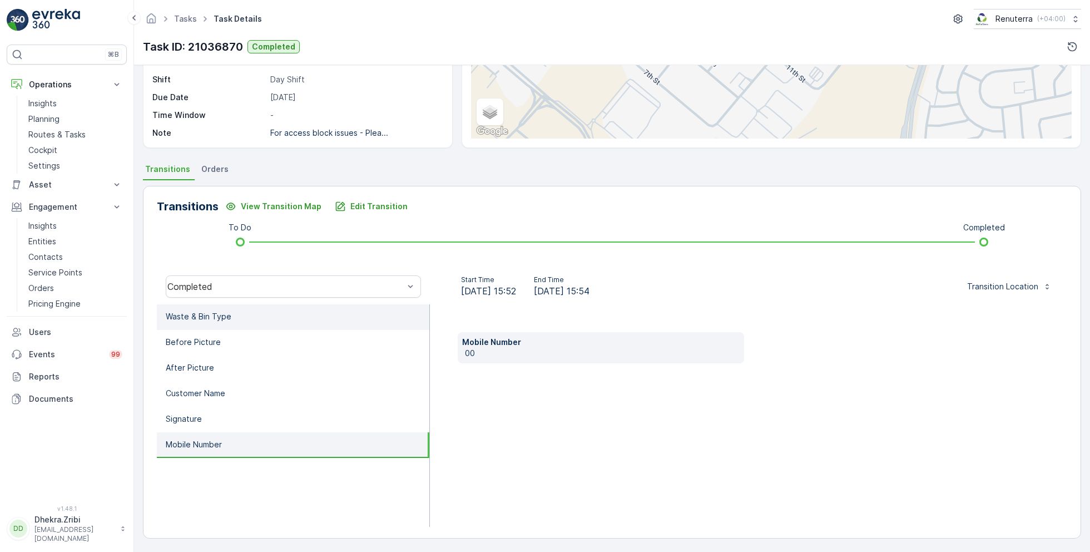
click at [232, 318] on li "Waste & Bin Type" at bounding box center [293, 317] width 272 height 26
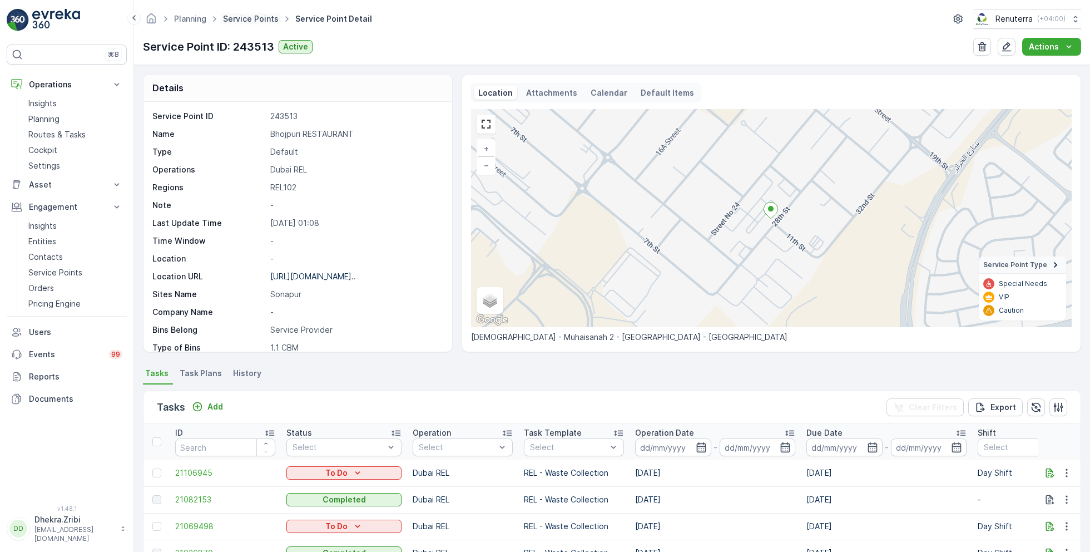
click at [252, 18] on link "Service Points" at bounding box center [251, 18] width 56 height 9
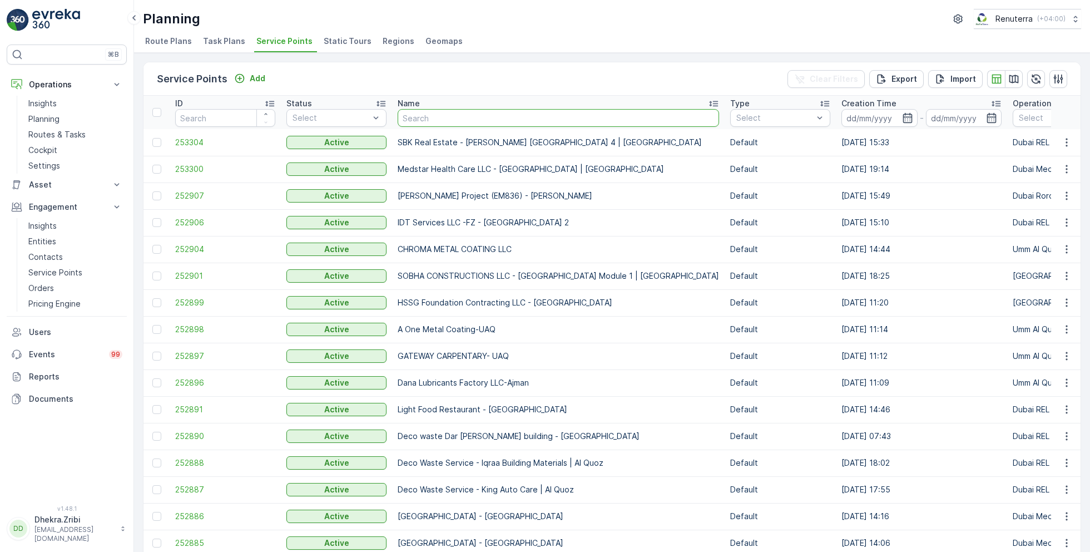
click at [435, 117] on input "text" at bounding box center [558, 118] width 321 height 18
type input "emrill"
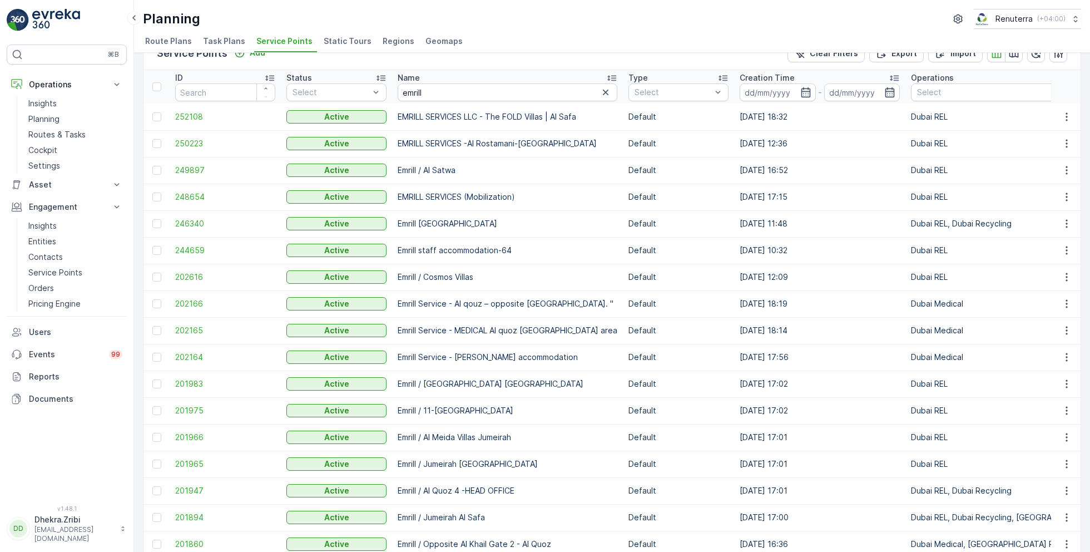
scroll to position [28, 0]
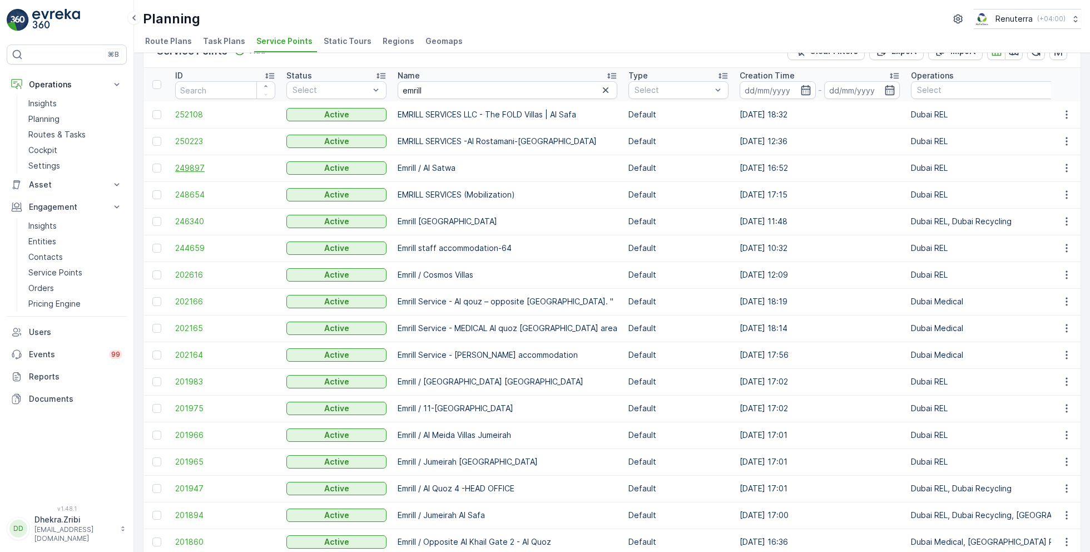
click at [189, 162] on span "249897" at bounding box center [225, 167] width 100 height 11
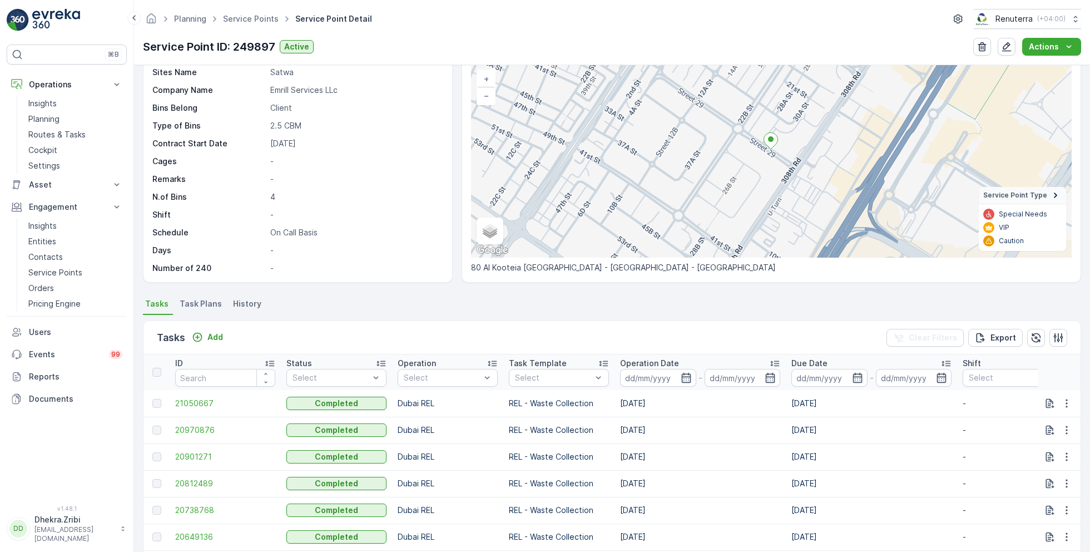
scroll to position [121, 0]
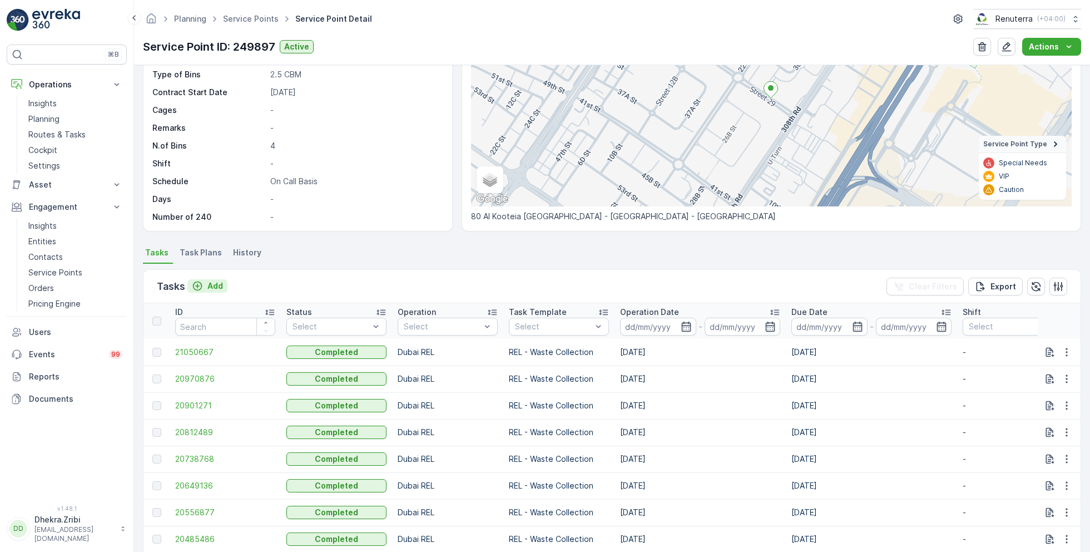
click at [210, 280] on p "Add" at bounding box center [215, 285] width 16 height 11
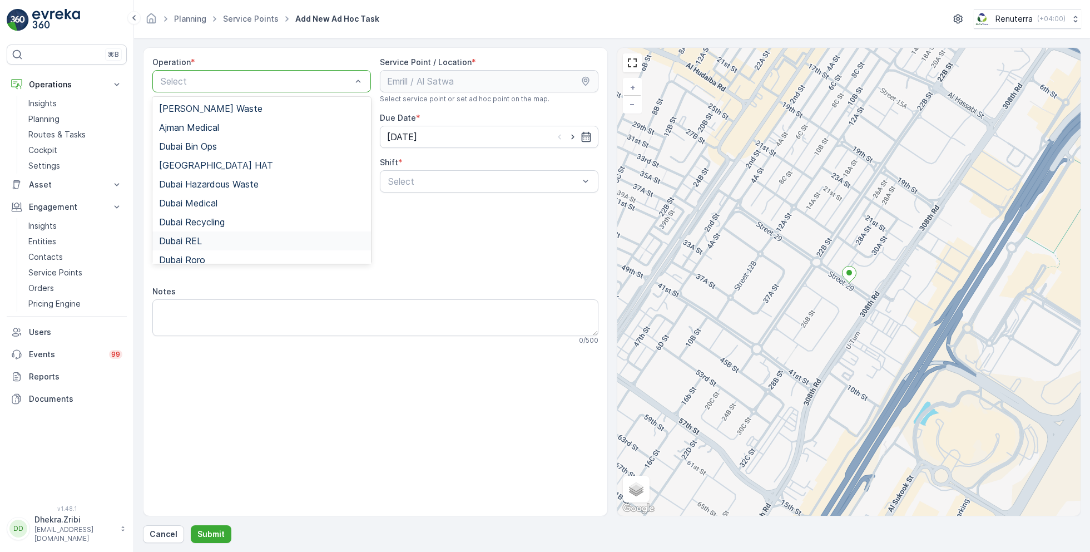
click at [203, 240] on div "Dubai REL" at bounding box center [261, 241] width 205 height 10
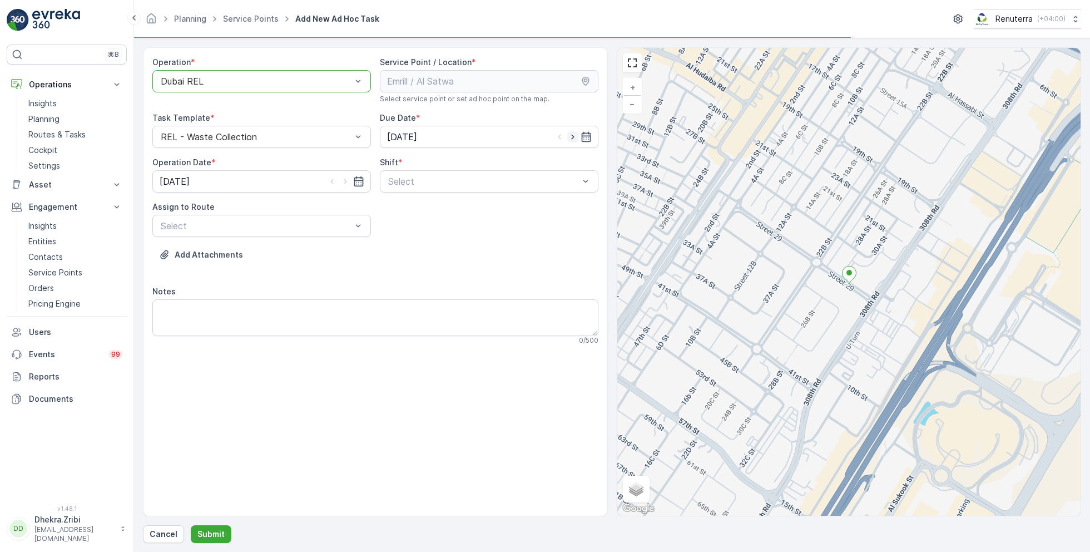
click at [573, 138] on icon "button" at bounding box center [572, 136] width 11 height 11
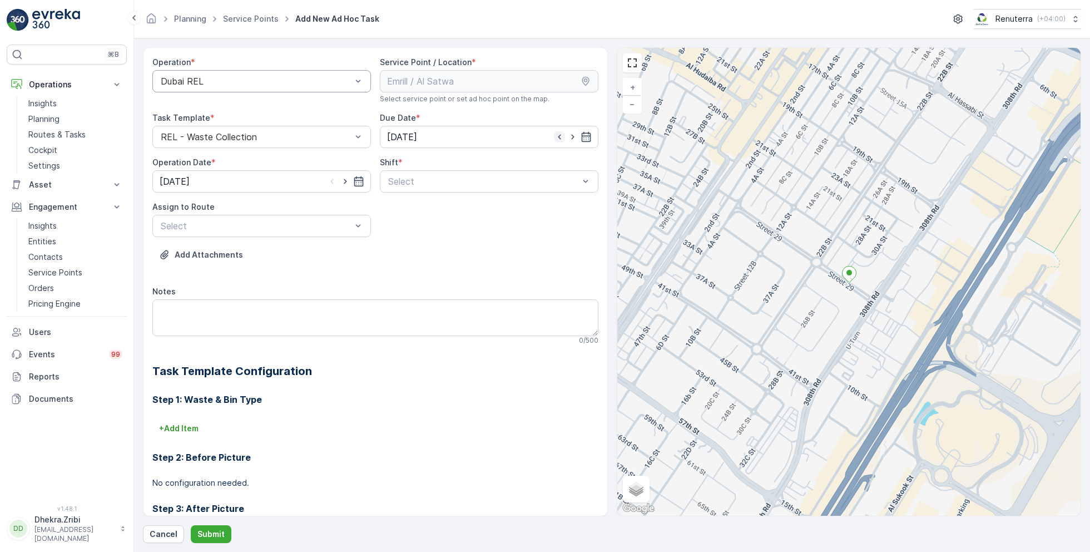
click at [559, 135] on icon "button" at bounding box center [559, 136] width 11 height 11
type input "[DATE]"
click at [445, 182] on div at bounding box center [483, 181] width 193 height 10
click at [404, 224] on span "Night Shift" at bounding box center [408, 227] width 45 height 10
click at [317, 226] on div at bounding box center [256, 226] width 193 height 10
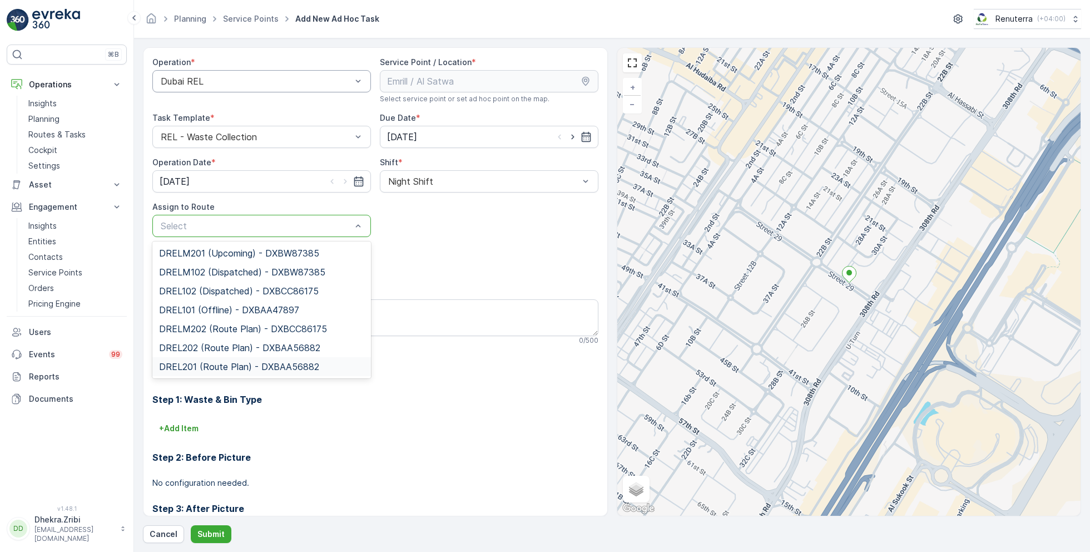
click at [204, 365] on span "DREL201 (Route Plan) - DXBAA56882" at bounding box center [239, 366] width 160 height 10
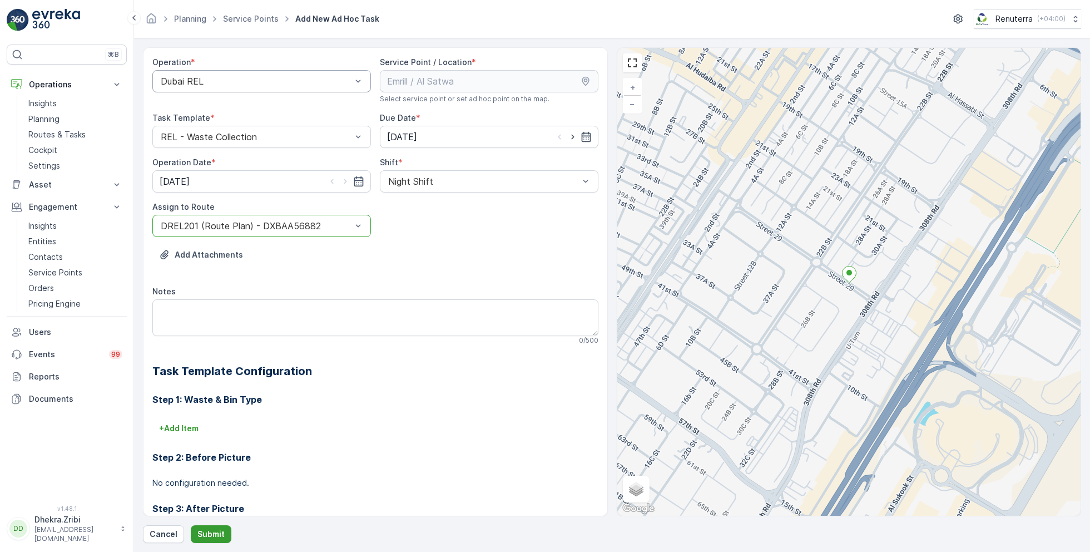
click at [209, 538] on p "Submit" at bounding box center [210, 533] width 27 height 11
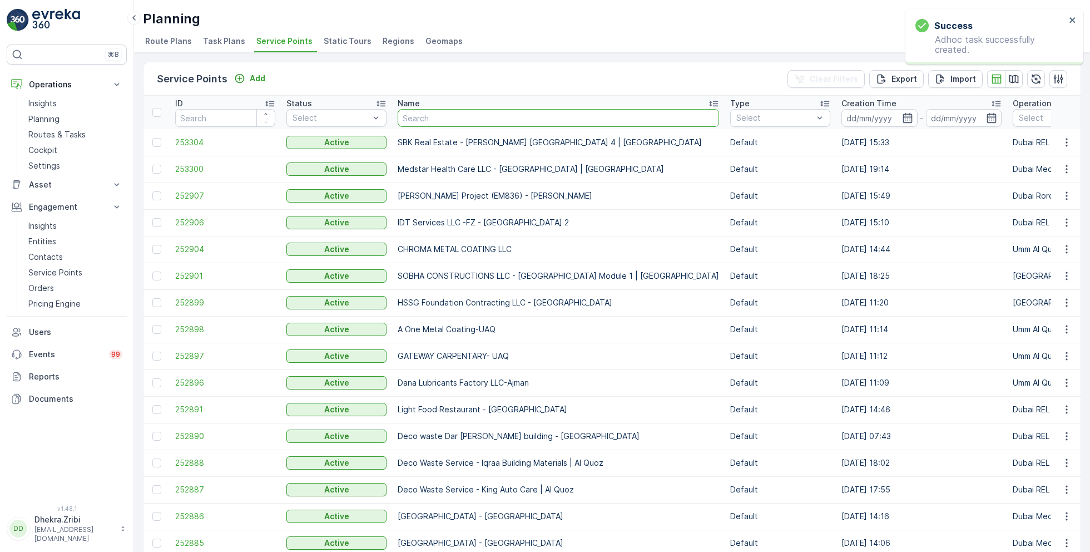
click at [413, 121] on input "text" at bounding box center [558, 118] width 321 height 18
type input "emrill"
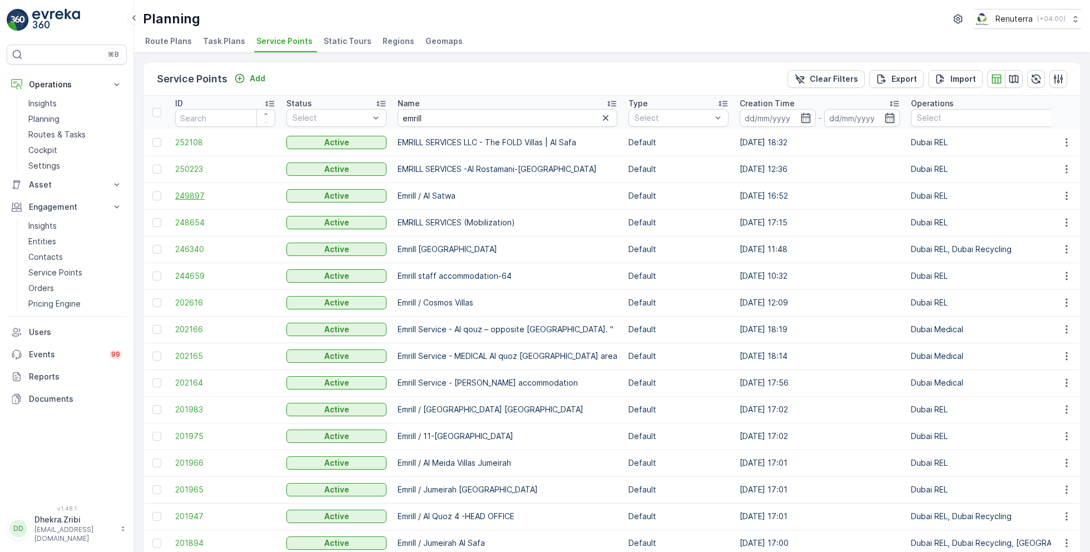
click at [191, 190] on span "249897" at bounding box center [225, 195] width 100 height 11
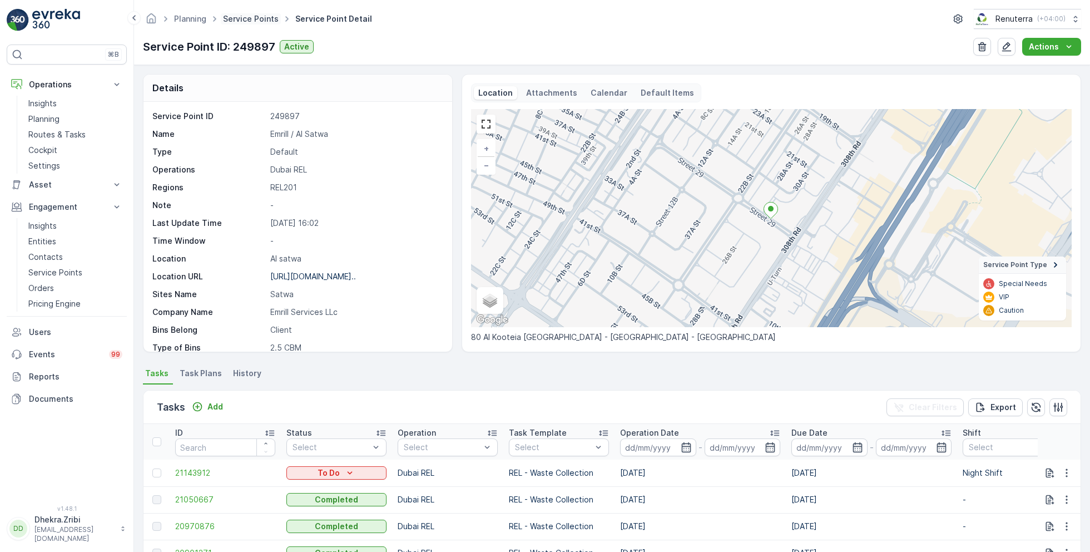
click at [246, 19] on link "Service Points" at bounding box center [251, 18] width 56 height 9
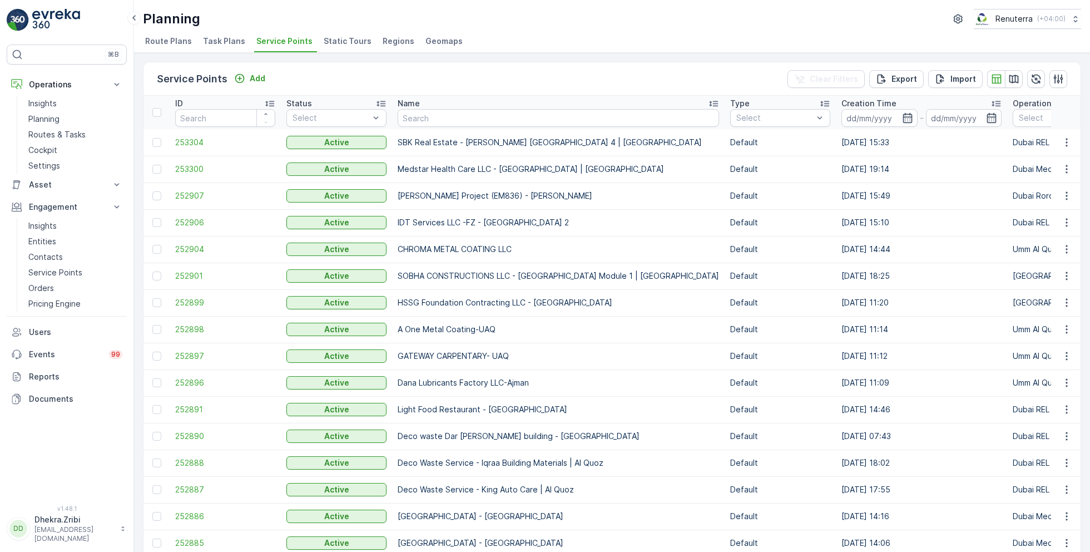
click at [513, 126] on th "Name" at bounding box center [558, 112] width 333 height 33
click at [503, 121] on input "text" at bounding box center [558, 118] width 321 height 18
type input "omega"
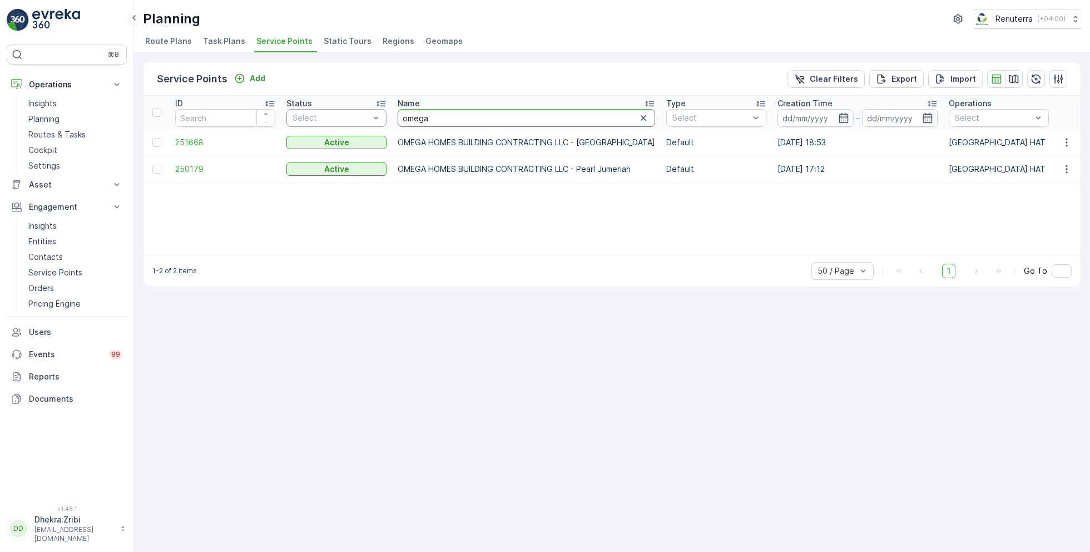
drag, startPoint x: 449, startPoint y: 116, endPoint x: 333, endPoint y: 113, distance: 116.3
type input "noor"
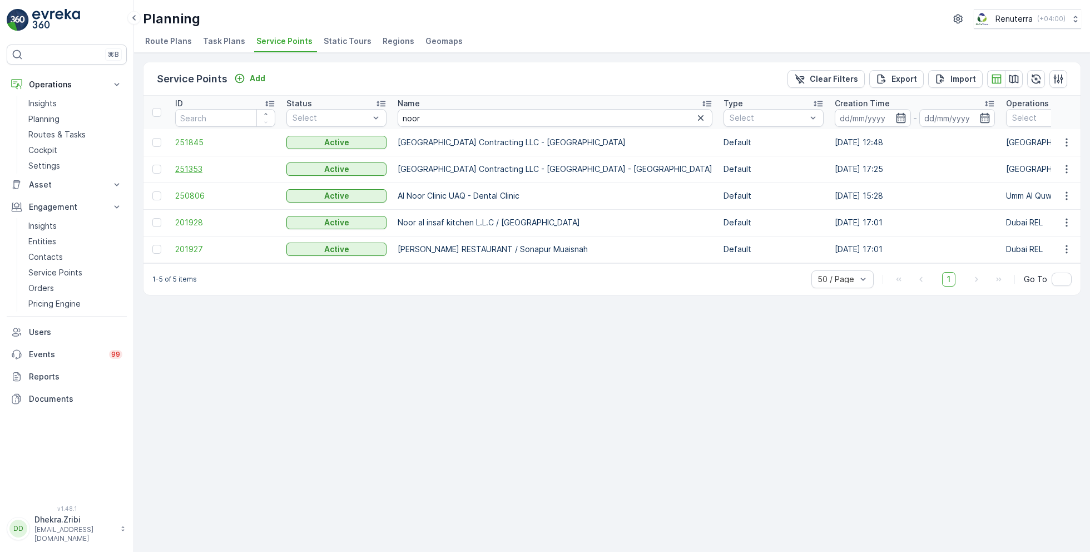
click at [195, 167] on span "251353" at bounding box center [225, 168] width 100 height 11
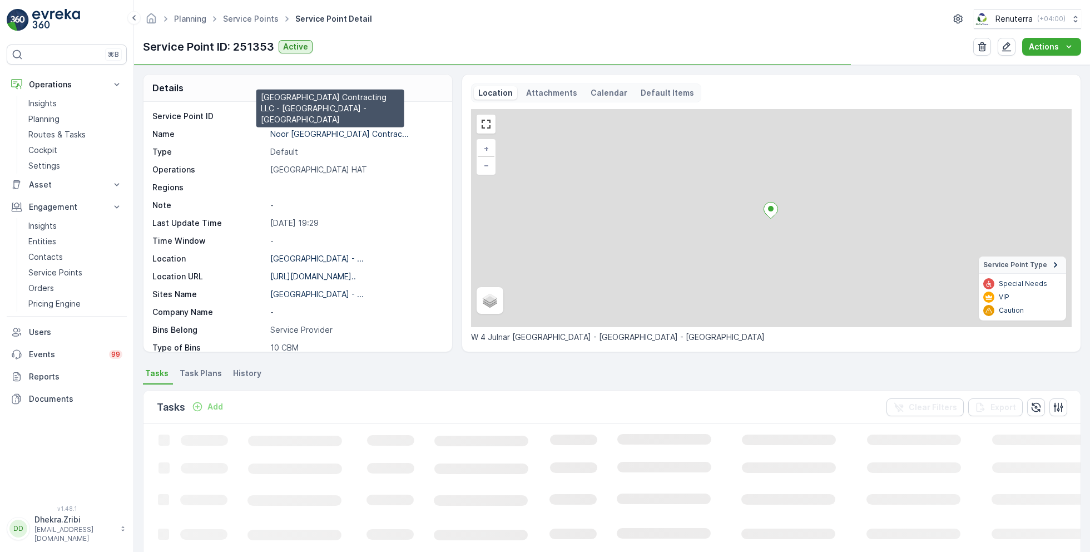
click at [310, 135] on p "Noor [GEOGRAPHIC_DATA] Contrac..." at bounding box center [339, 133] width 138 height 9
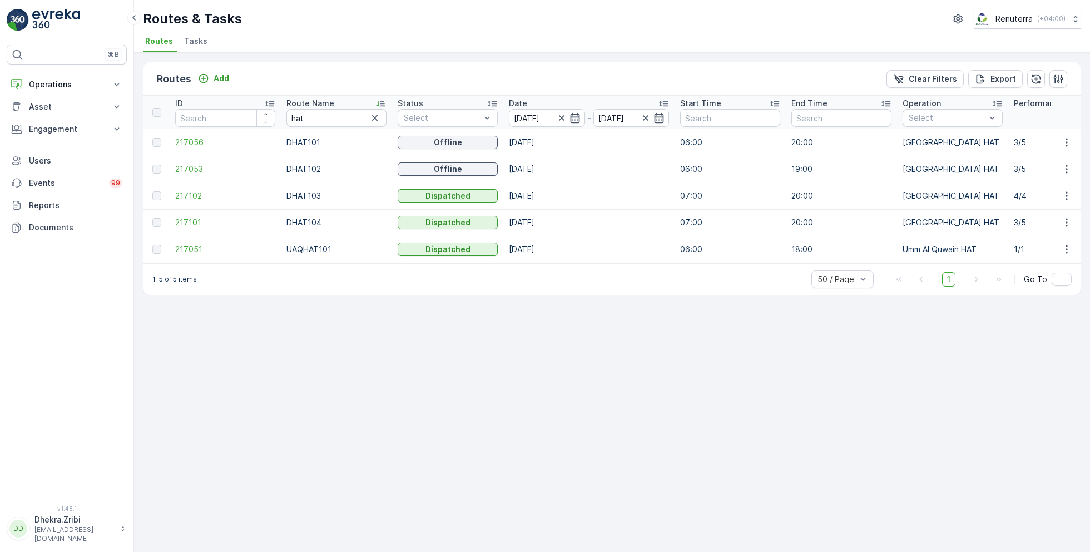
click at [189, 140] on span "217056" at bounding box center [225, 142] width 100 height 11
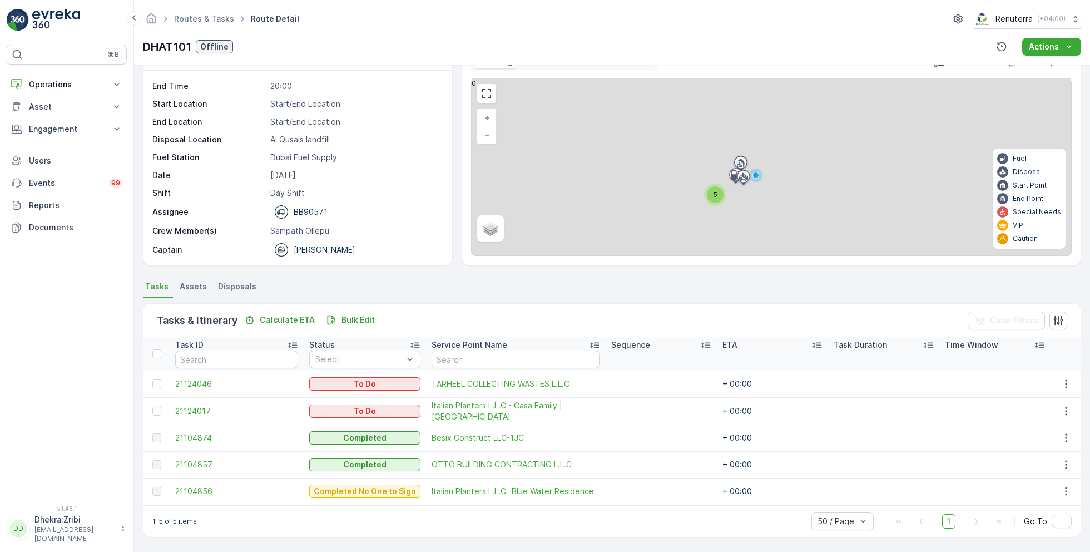
scroll to position [29, 0]
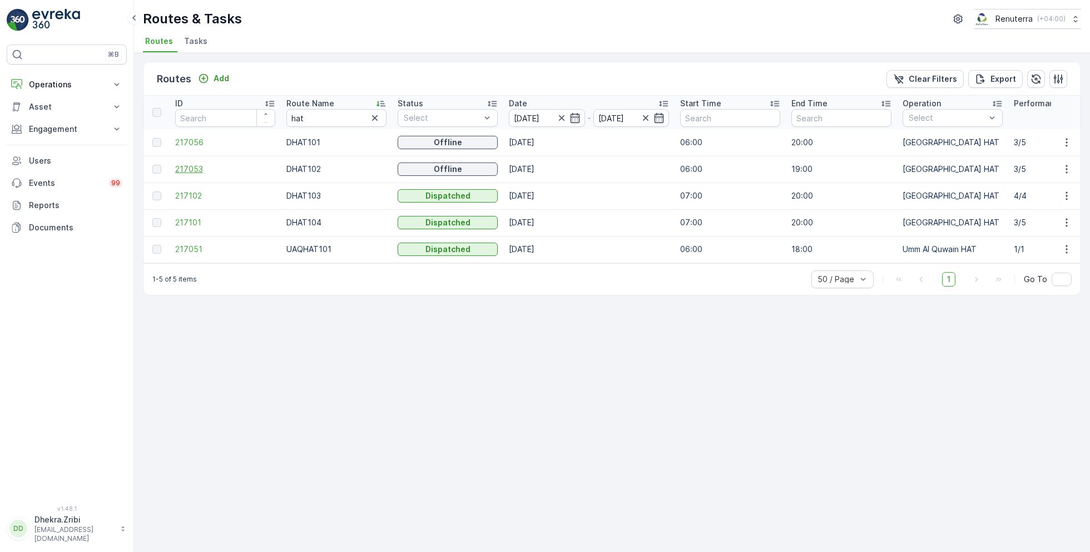
click at [195, 167] on span "217053" at bounding box center [225, 168] width 100 height 11
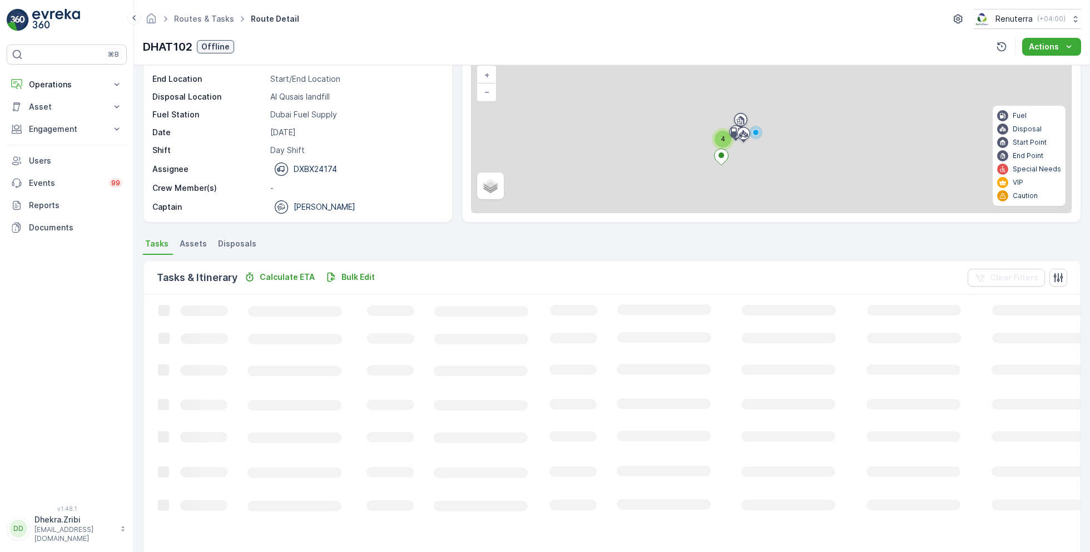
scroll to position [29, 0]
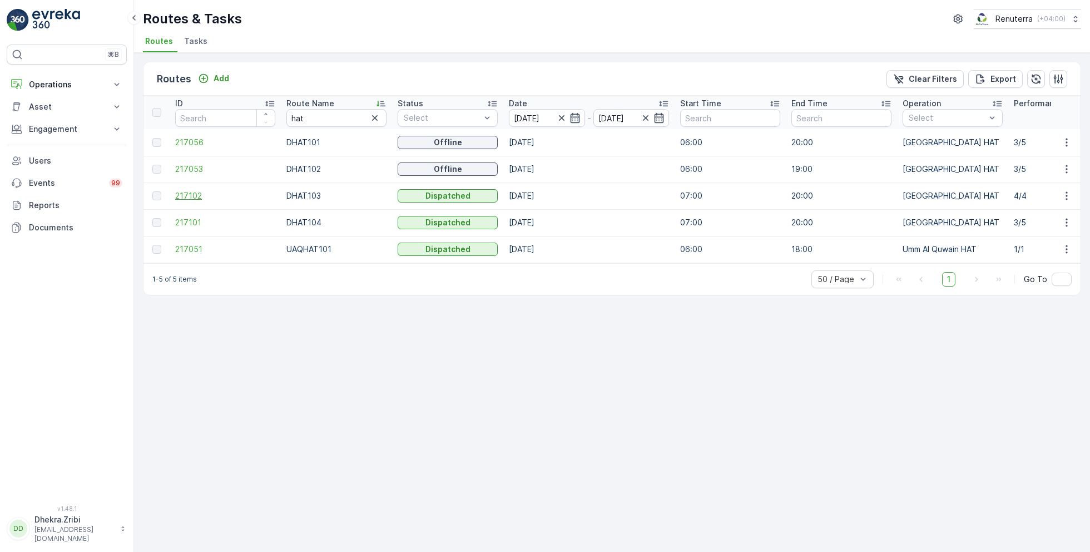
click at [203, 195] on span "217102" at bounding box center [225, 195] width 100 height 11
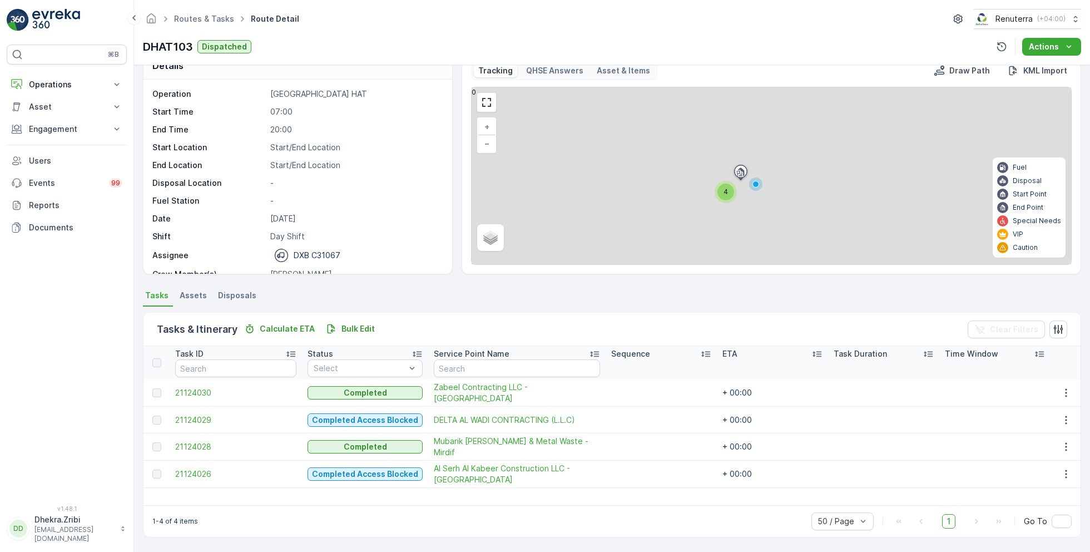
scroll to position [21, 0]
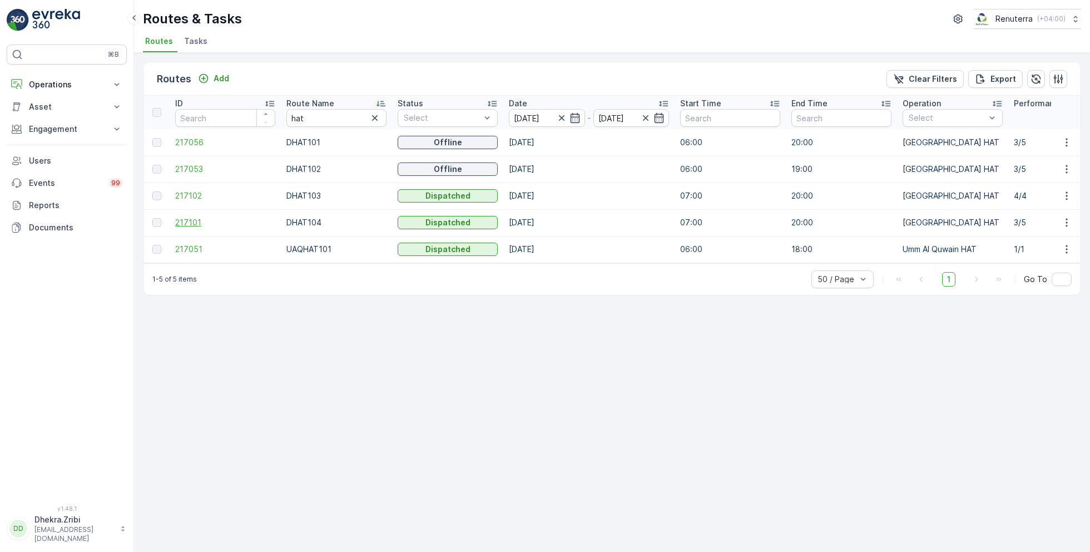
click at [197, 222] on span "217101" at bounding box center [225, 222] width 100 height 11
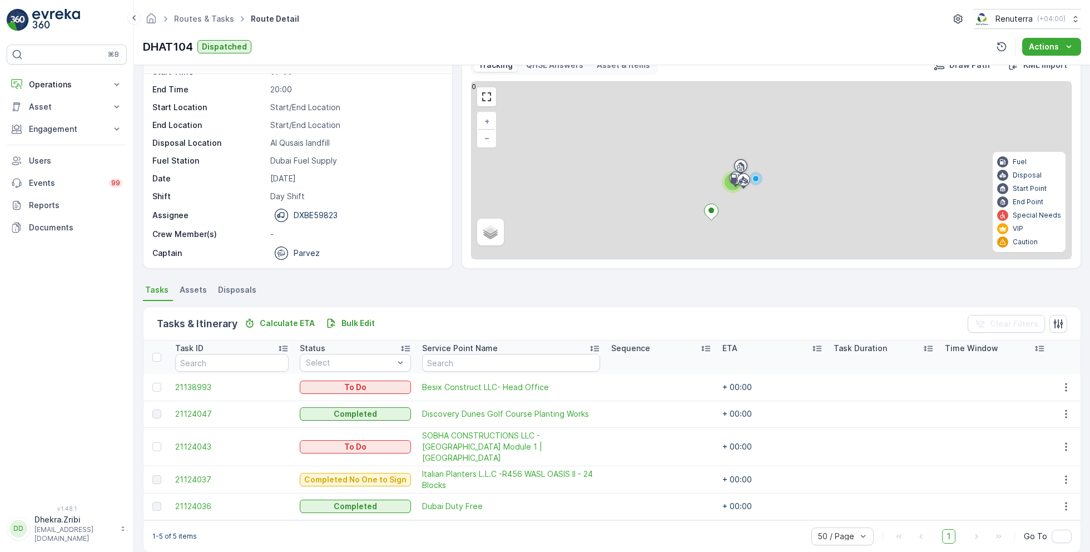
scroll to position [30, 0]
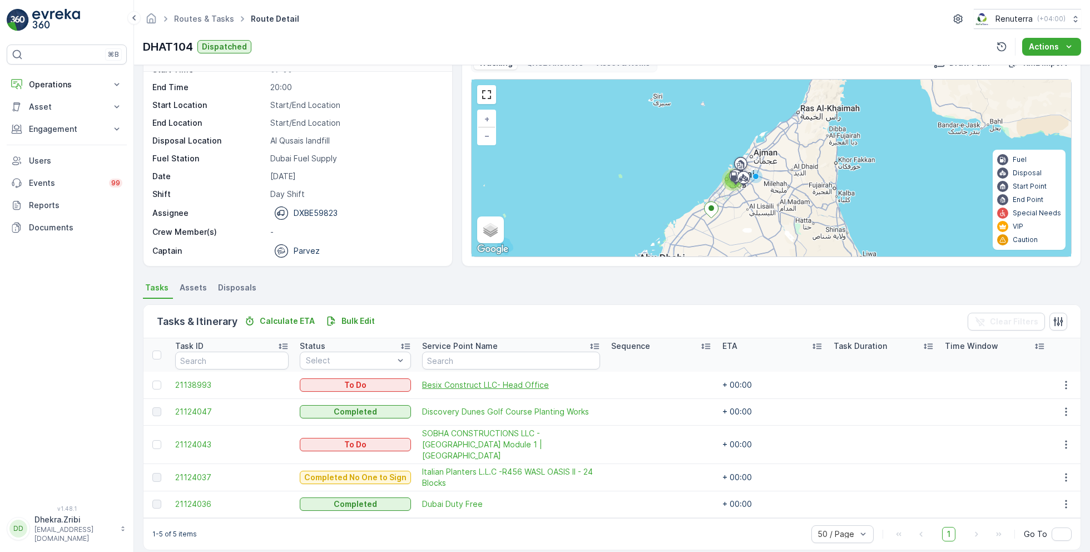
click at [423, 382] on span "Besix Construct LLC- Head Office" at bounding box center [511, 384] width 178 height 11
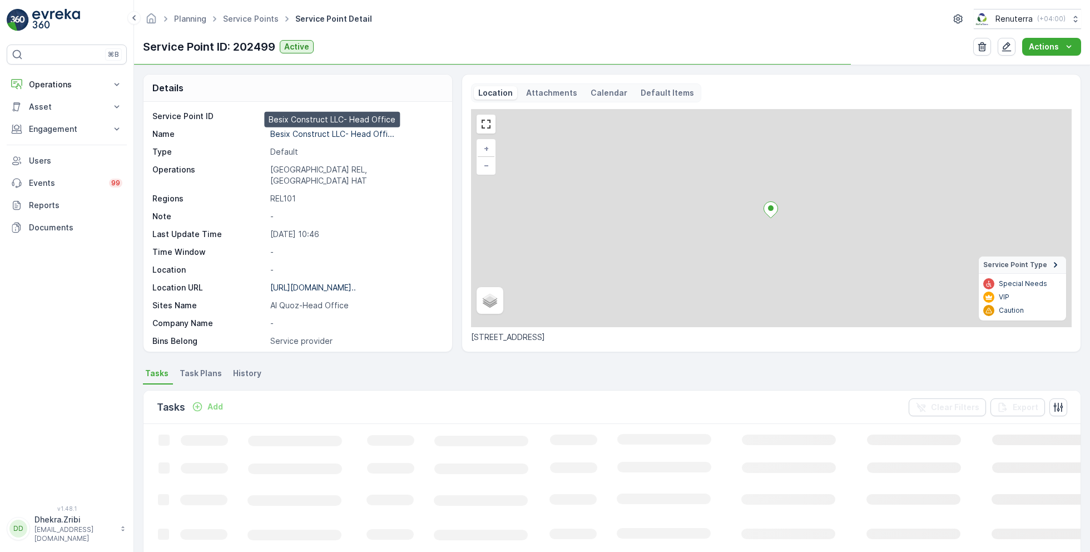
click at [334, 134] on p "Besix Construct LLC- Head Offi..." at bounding box center [332, 133] width 124 height 9
